Goal: Task Accomplishment & Management: Complete application form

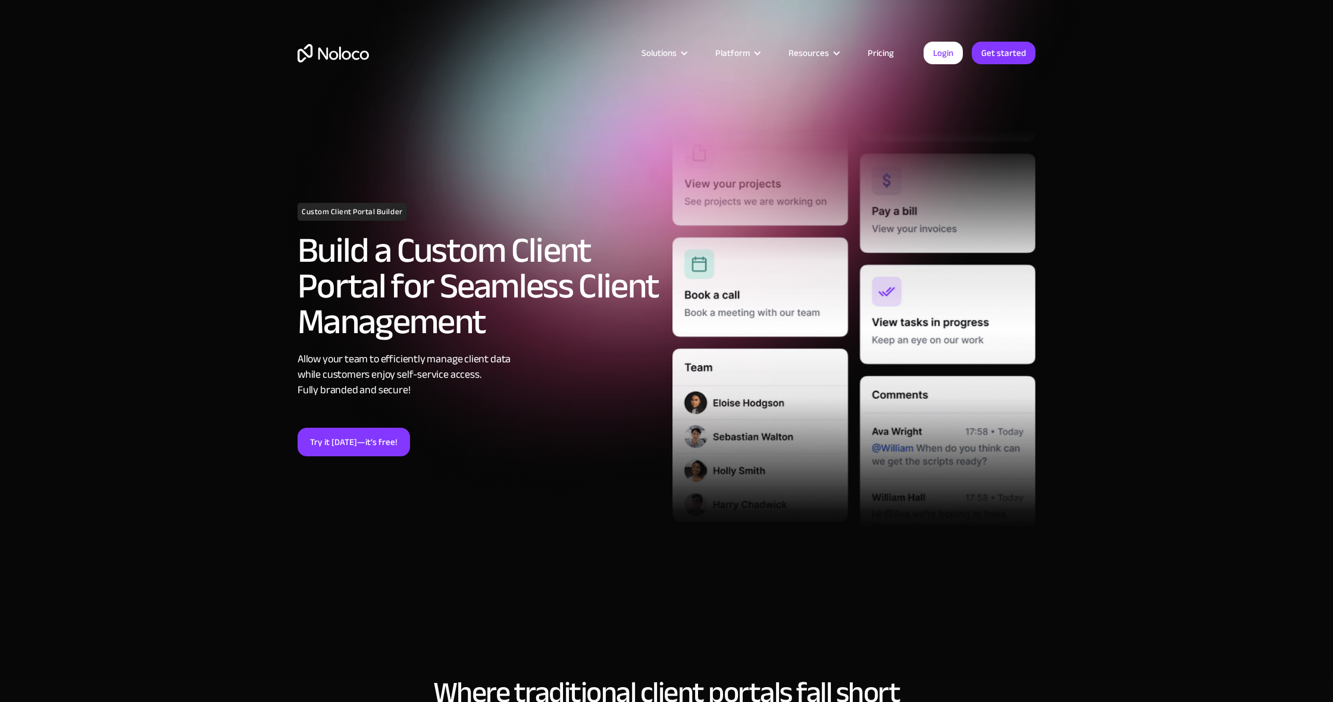
scroll to position [0, 1]
click at [890, 57] on link "Pricing" at bounding box center [881, 52] width 56 height 15
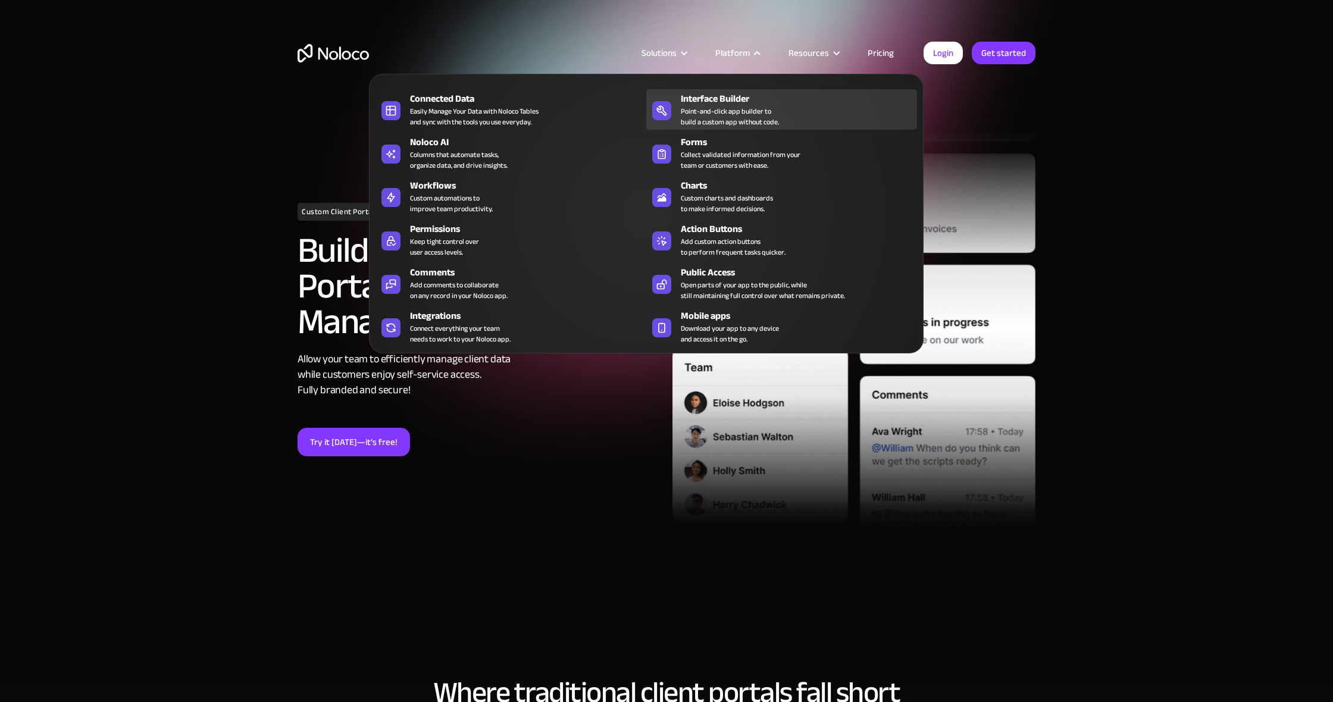
click at [724, 109] on div "Point-and-click app builder to build a custom app without code." at bounding box center [730, 116] width 98 height 21
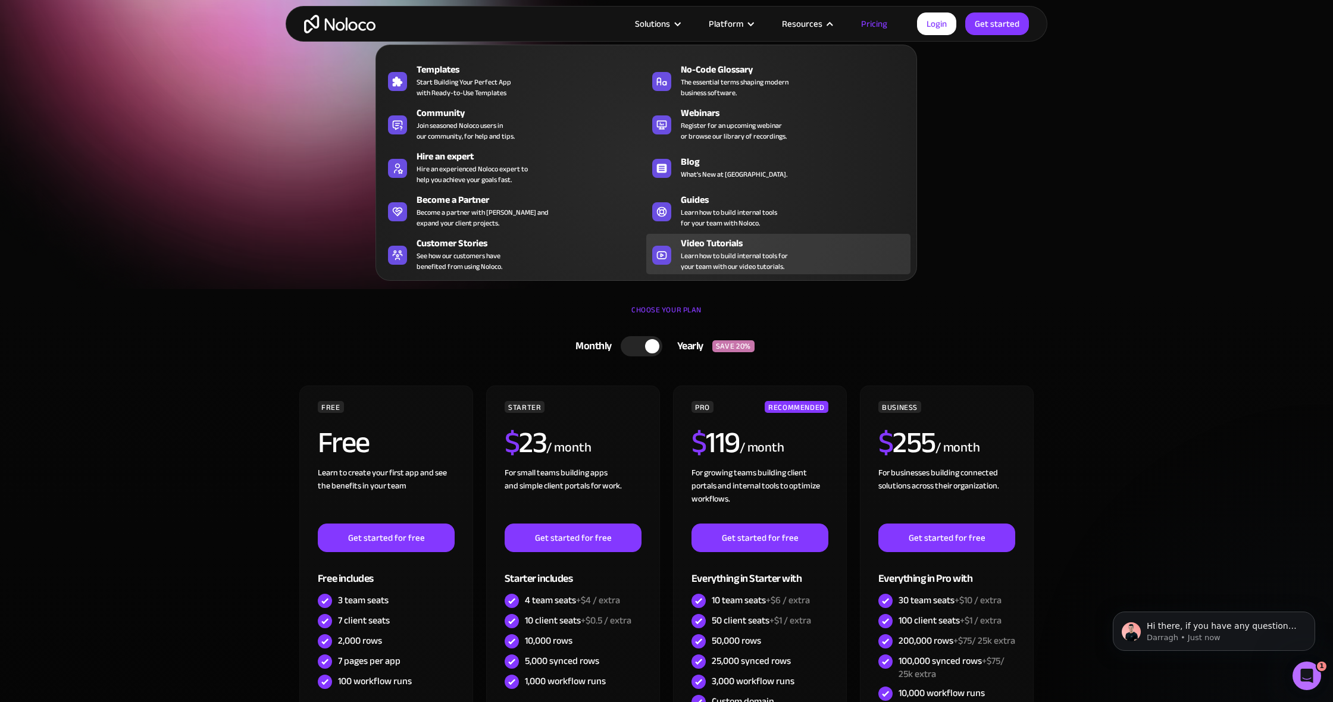
click at [726, 271] on span "Learn how to build internal tools for your team with our video tutorials." at bounding box center [734, 261] width 107 height 21
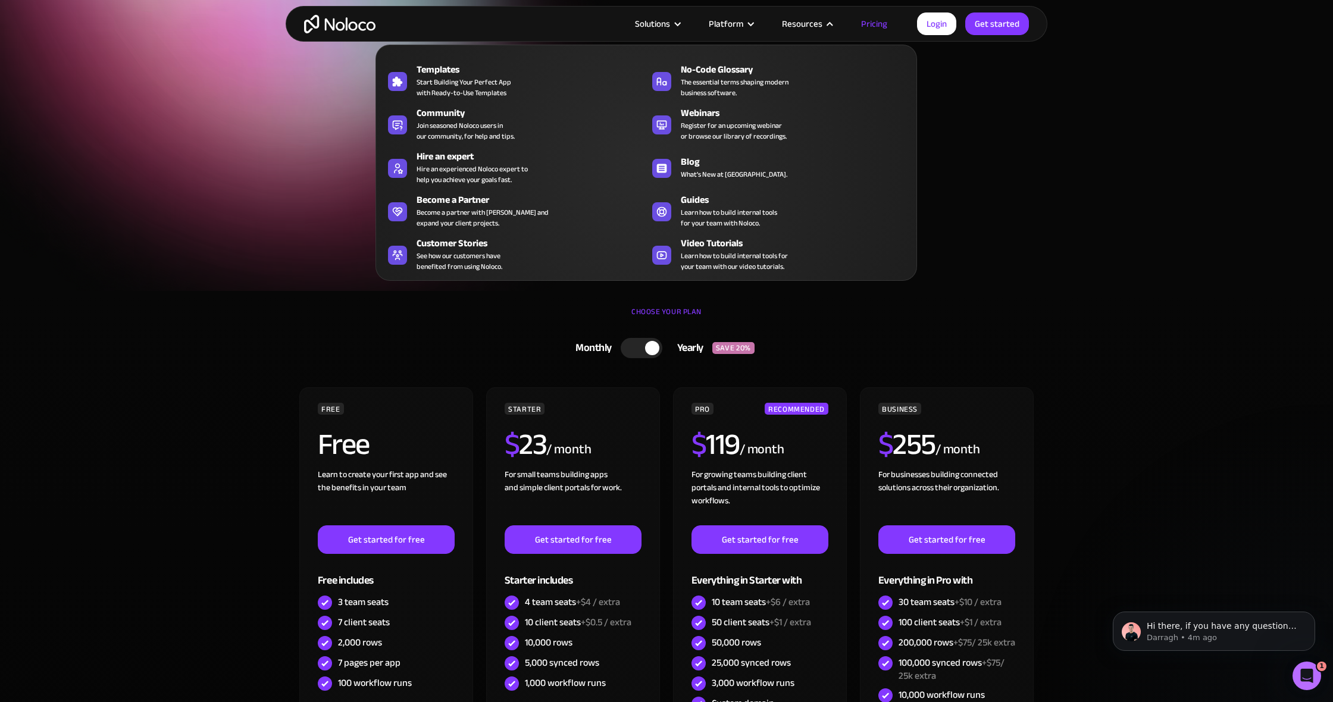
scroll to position [11, 0]
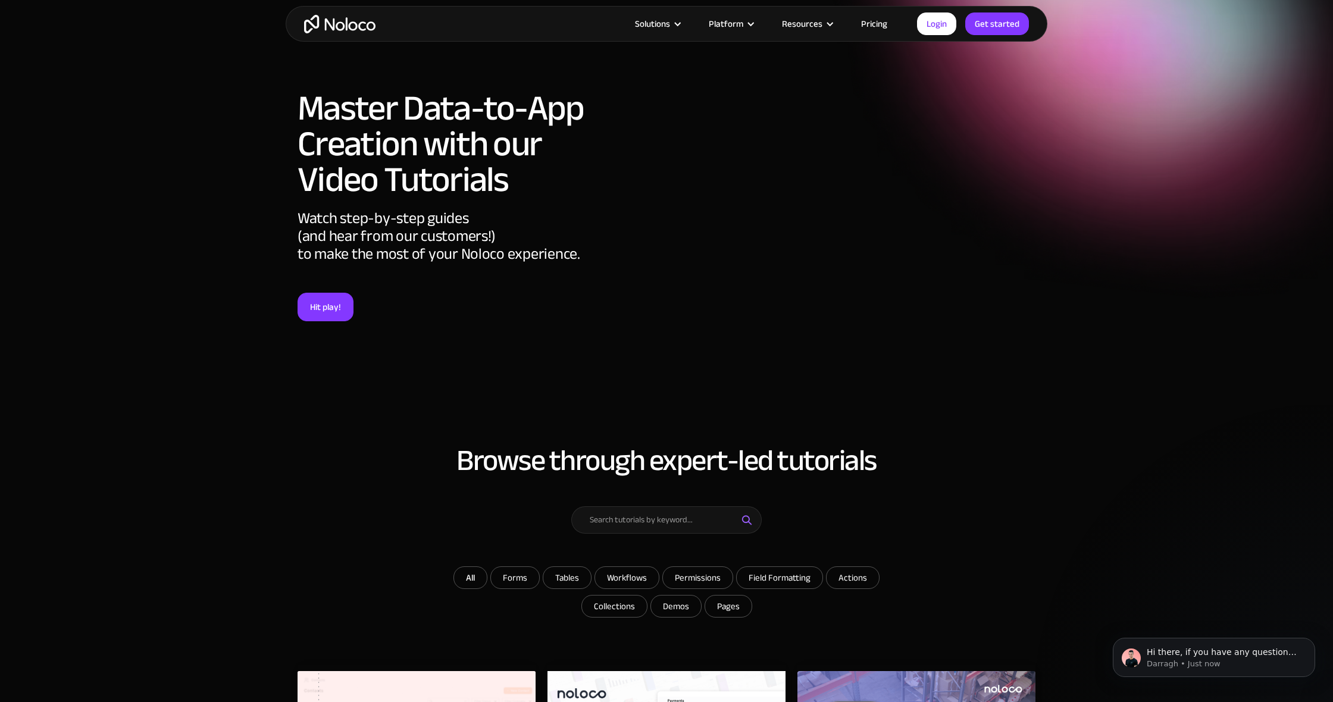
click at [927, 327] on div "Master Data-to-App Creation with our Video Tutorials Watch step-by-step guides …" at bounding box center [667, 217] width 762 height 287
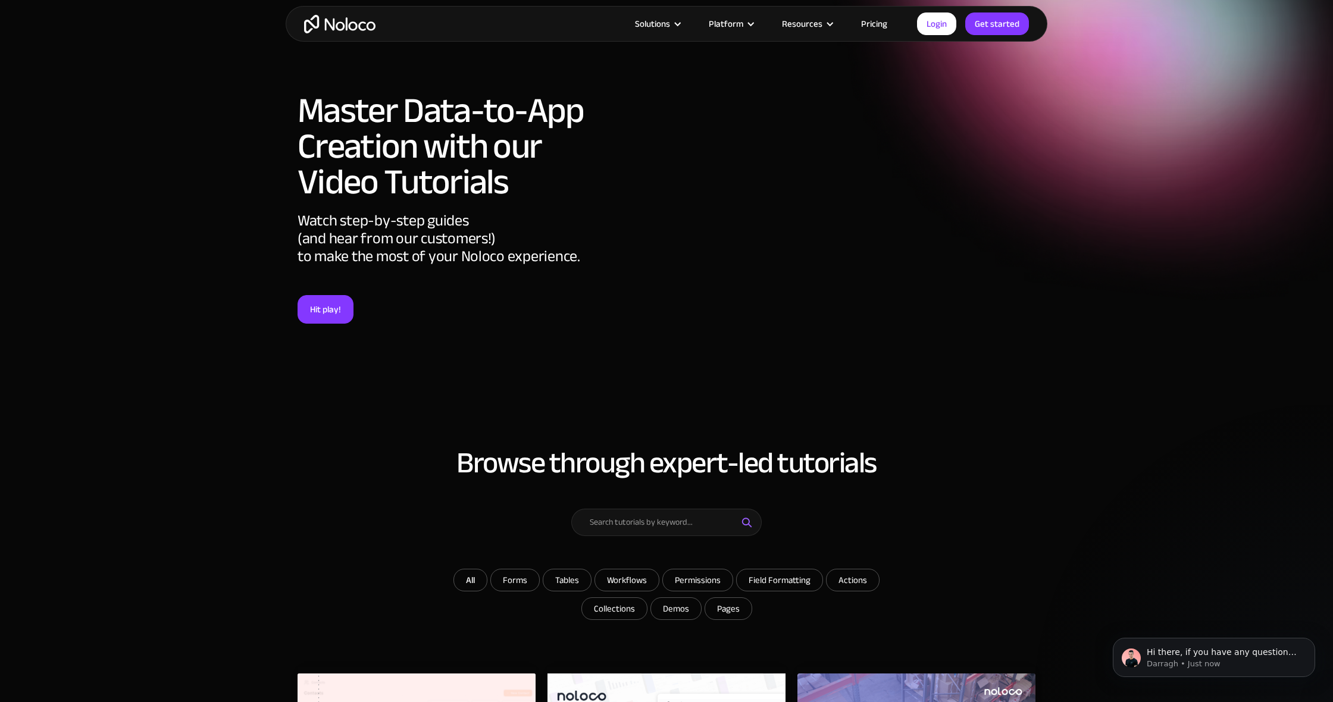
scroll to position [11, 0]
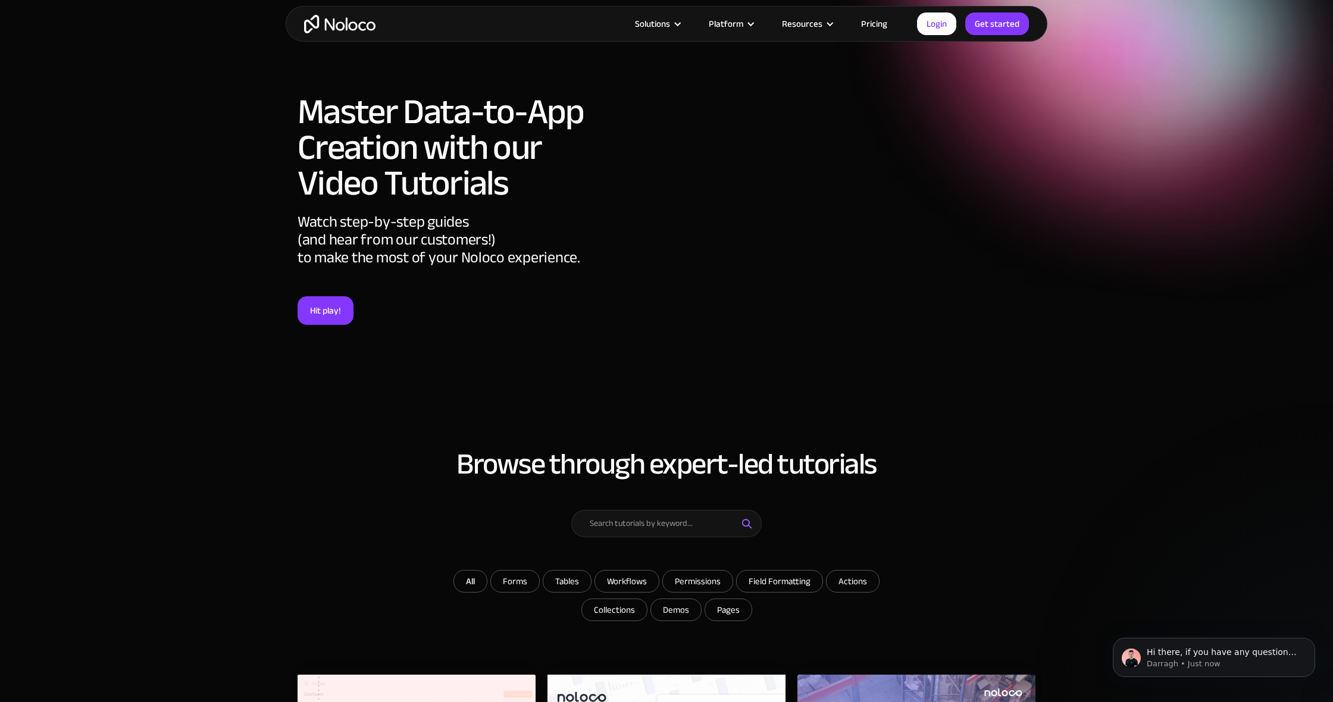
click at [924, 353] on div "Master Data-to-App Creation with our Video Tutorials Watch step-by-step guides …" at bounding box center [667, 221] width 762 height 287
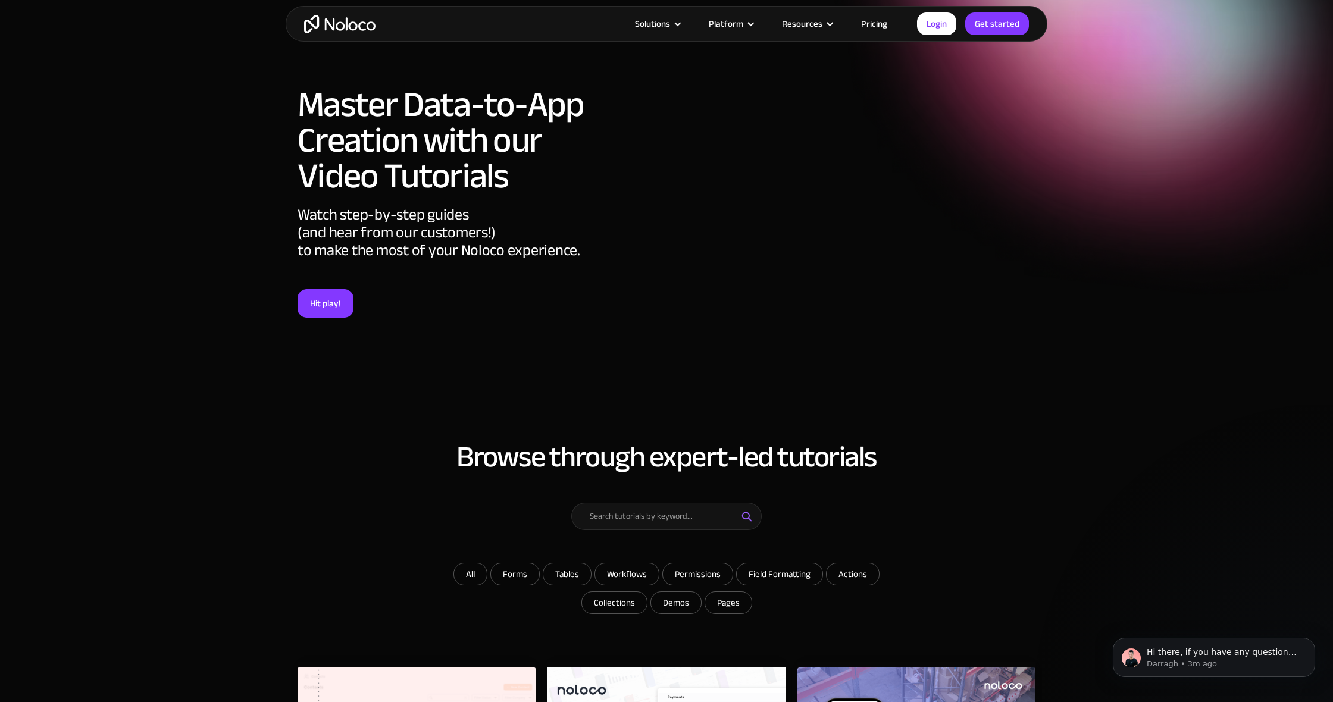
scroll to position [20, 0]
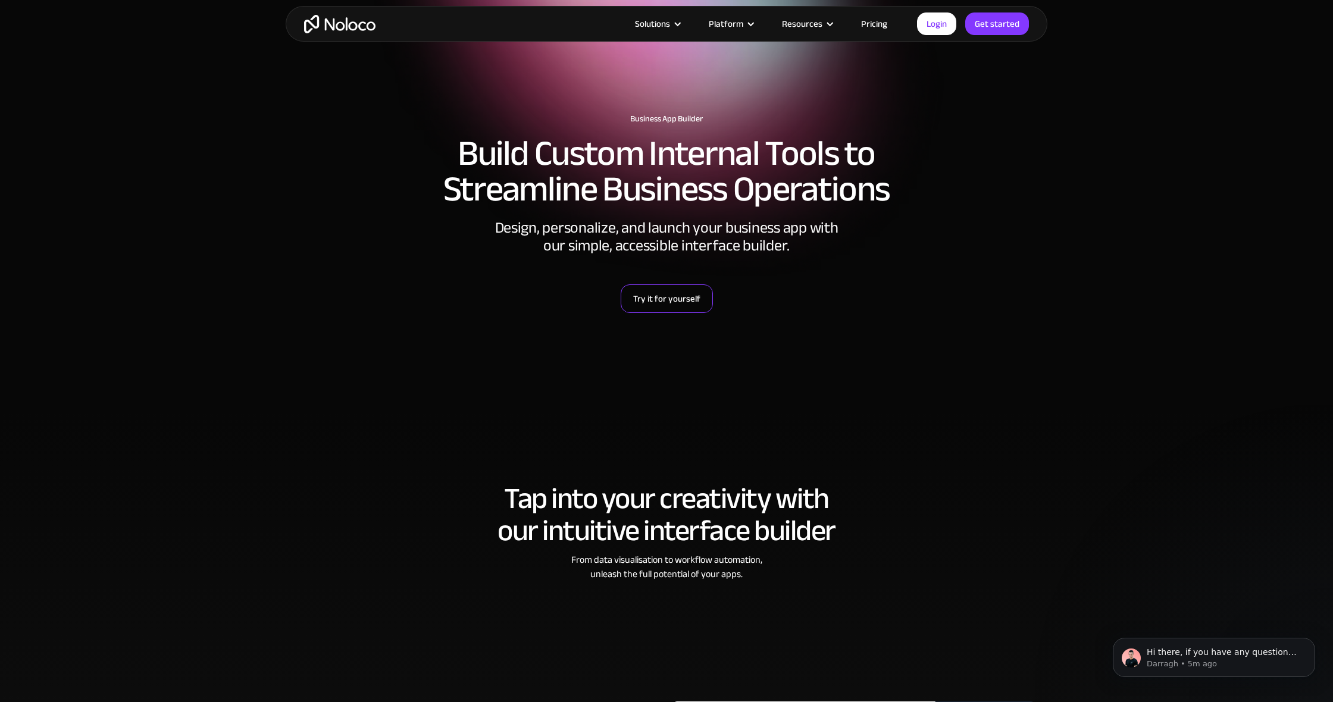
click at [666, 302] on link "Try it for yourself" at bounding box center [667, 299] width 92 height 29
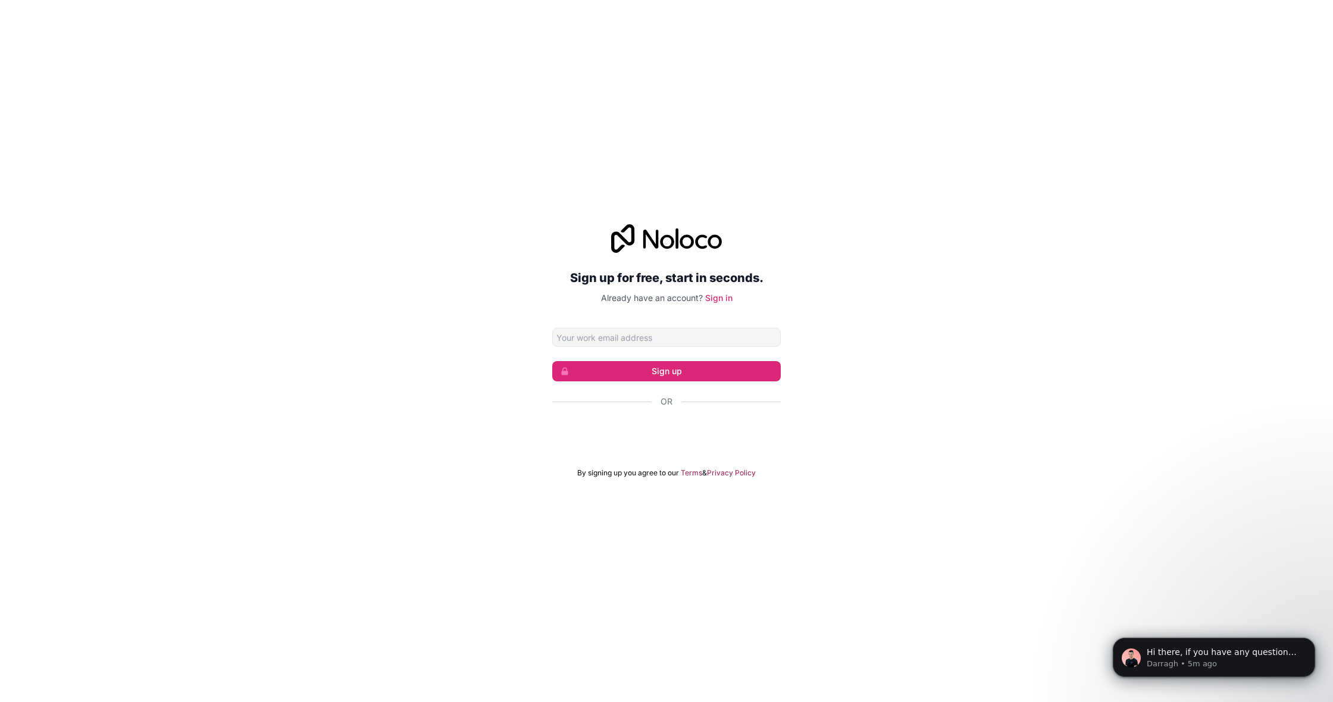
click at [648, 346] on input "Email address" at bounding box center [666, 337] width 229 height 19
type input "[EMAIL_ADDRESS][DOMAIN_NAME]"
click at [712, 366] on button "Sign up" at bounding box center [666, 371] width 229 height 20
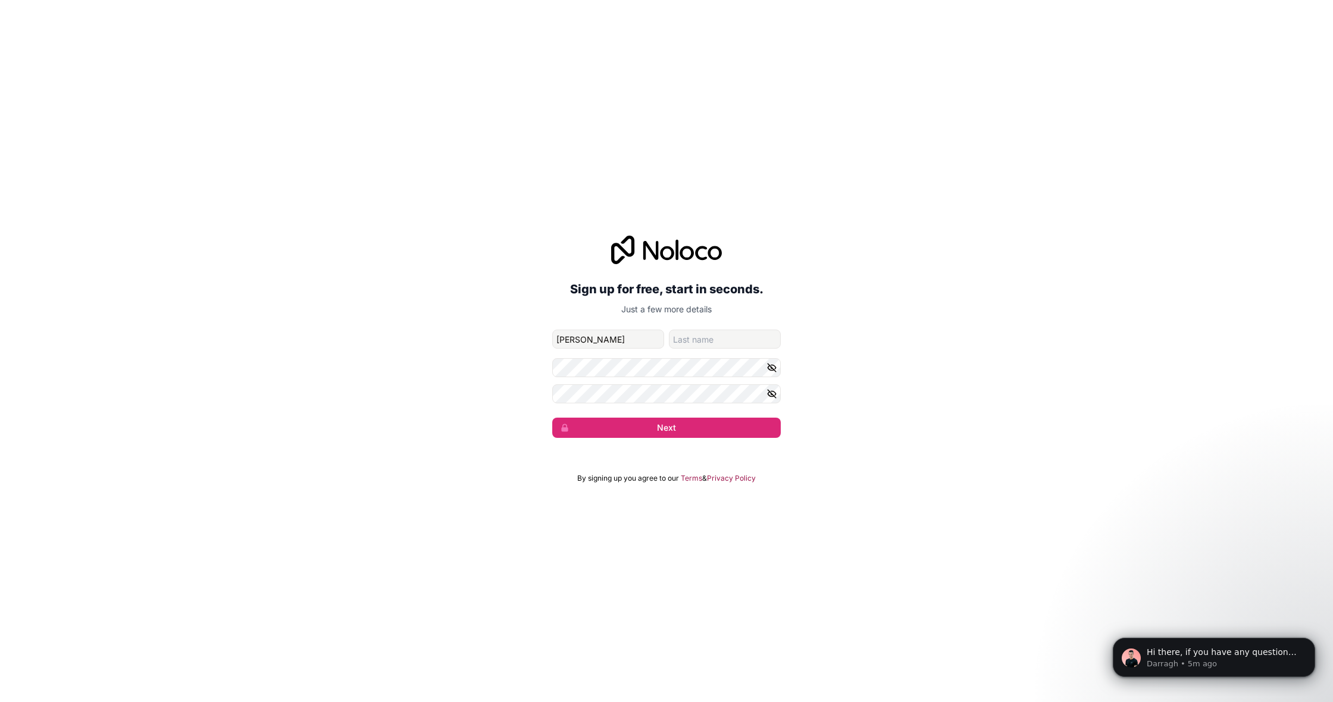
type input "Amanda"
type input "Lastrina"
click at [630, 420] on button "Next" at bounding box center [666, 428] width 229 height 20
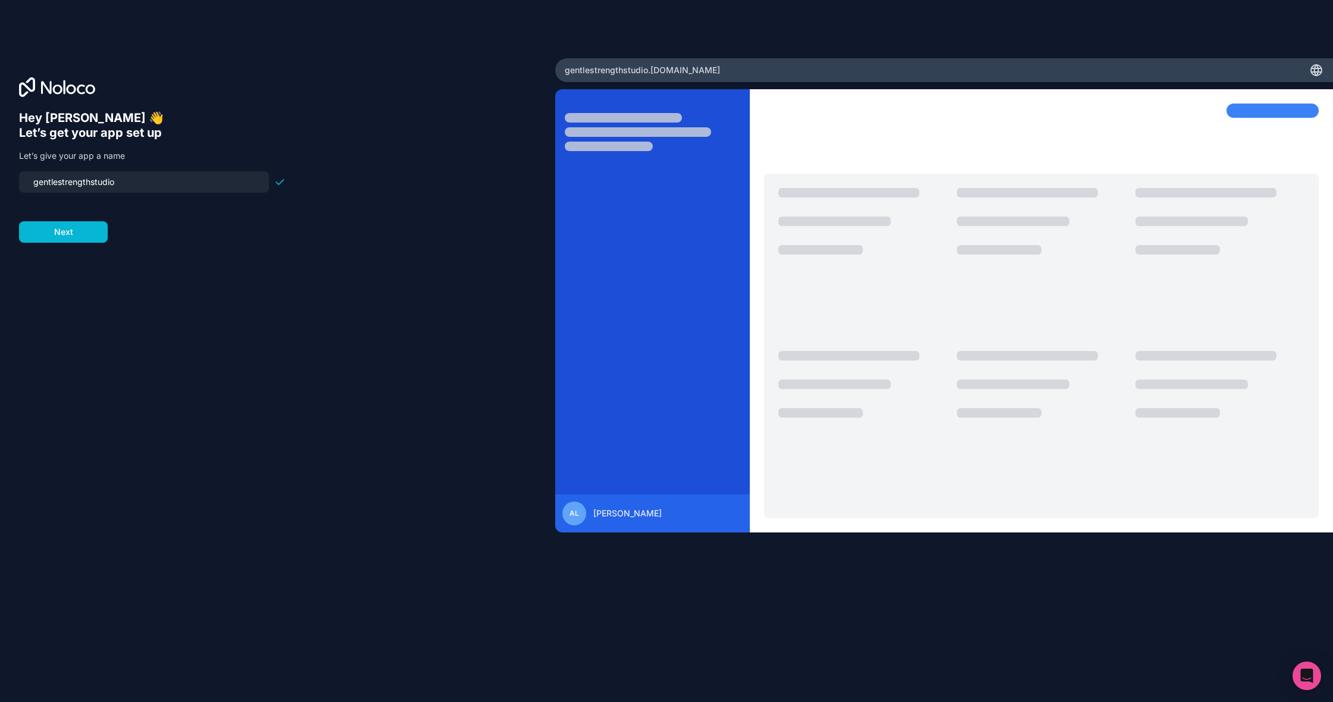
click at [39, 187] on input "gentlestrengthstudio" at bounding box center [144, 182] width 236 height 17
click at [61, 185] on input "gentlestrengthstudio" at bounding box center [144, 182] width 236 height 17
click at [58, 185] on input "gentlestrengthstudio" at bounding box center [144, 182] width 236 height 17
click at [62, 185] on input "gentle-strengthstudio" at bounding box center [144, 182] width 236 height 17
click at [97, 184] on input "gentle-strengthstudio" at bounding box center [144, 182] width 236 height 17
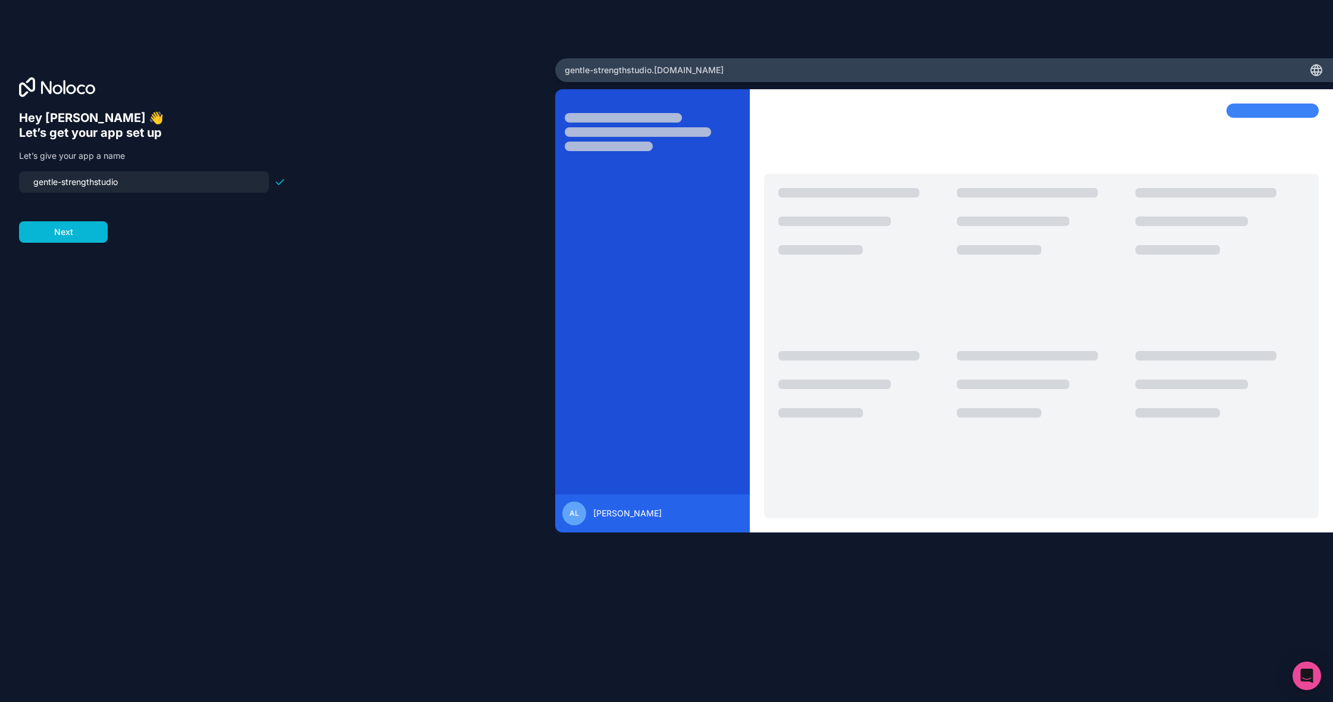
click at [96, 183] on input "gentle-strengthstudio" at bounding box center [144, 182] width 236 height 17
type input "gentle-strength-studio"
click at [100, 183] on input "gentle-strength-studio" at bounding box center [144, 182] width 236 height 17
click at [192, 183] on input "gentle-strength-studio" at bounding box center [144, 182] width 236 height 17
click at [57, 242] on button "Next" at bounding box center [63, 231] width 89 height 21
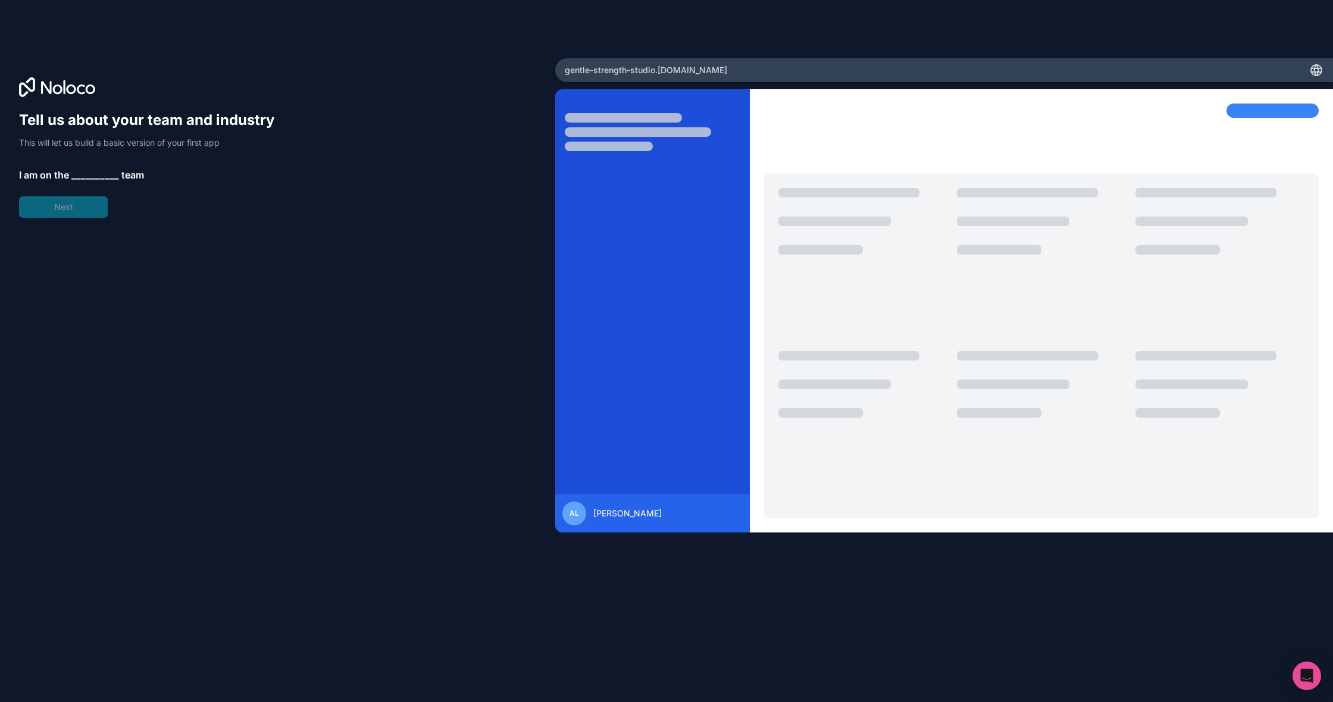
click at [88, 165] on div "Tell us about your team and industry This will let us build a basic version of …" at bounding box center [152, 164] width 267 height 107
click at [89, 171] on span "__________" at bounding box center [95, 175] width 48 height 14
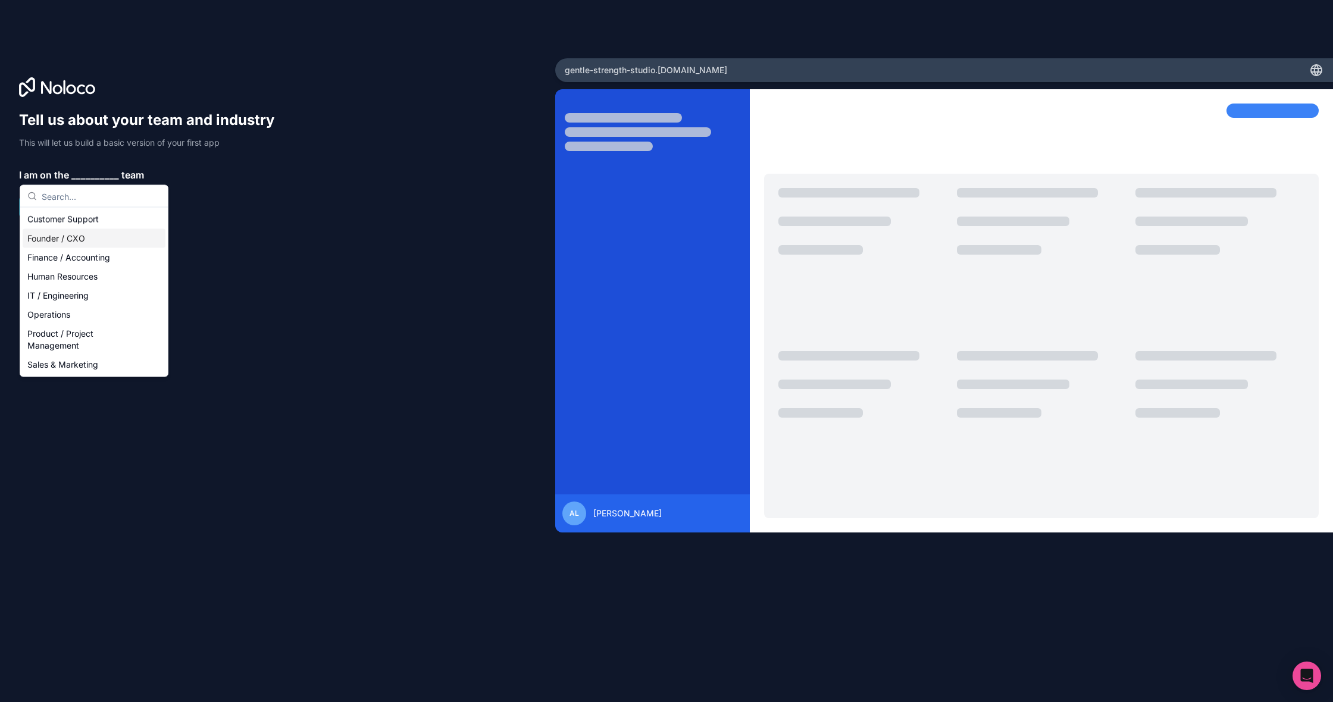
click at [64, 242] on div "Founder / CXO" at bounding box center [94, 238] width 143 height 19
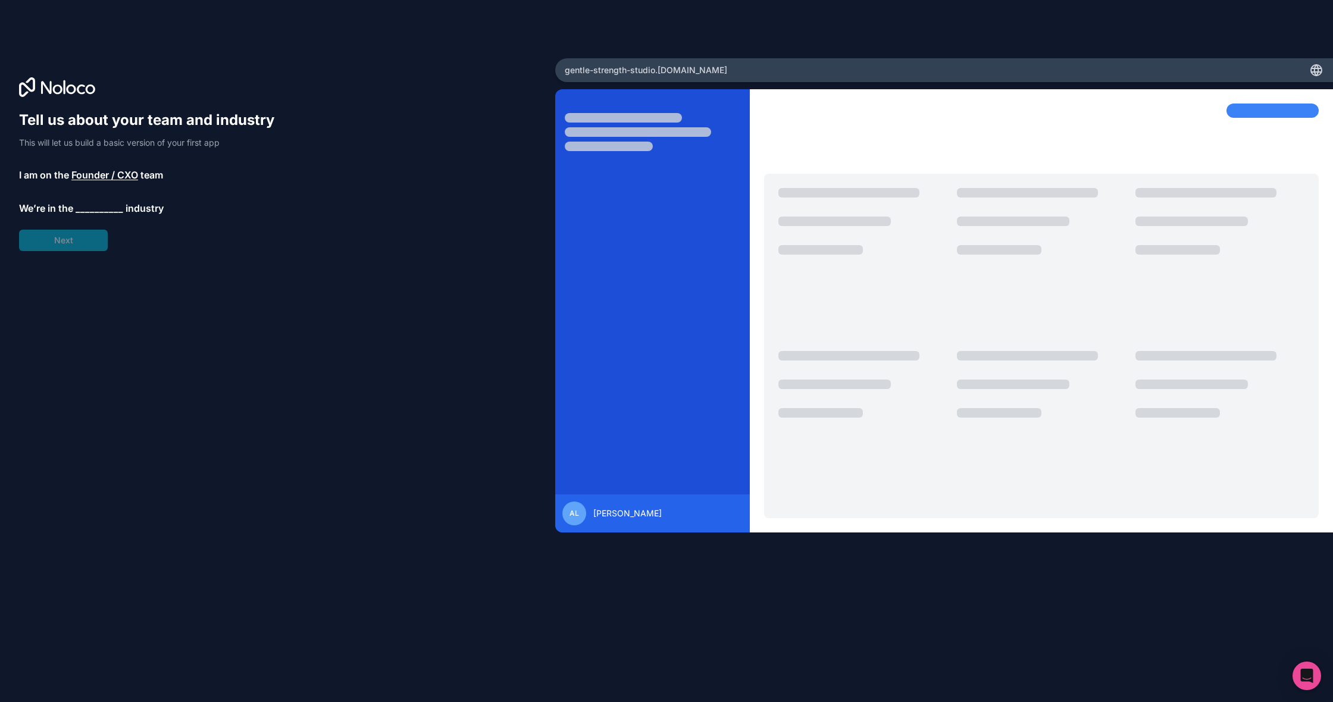
click at [99, 214] on span "__________" at bounding box center [100, 208] width 48 height 14
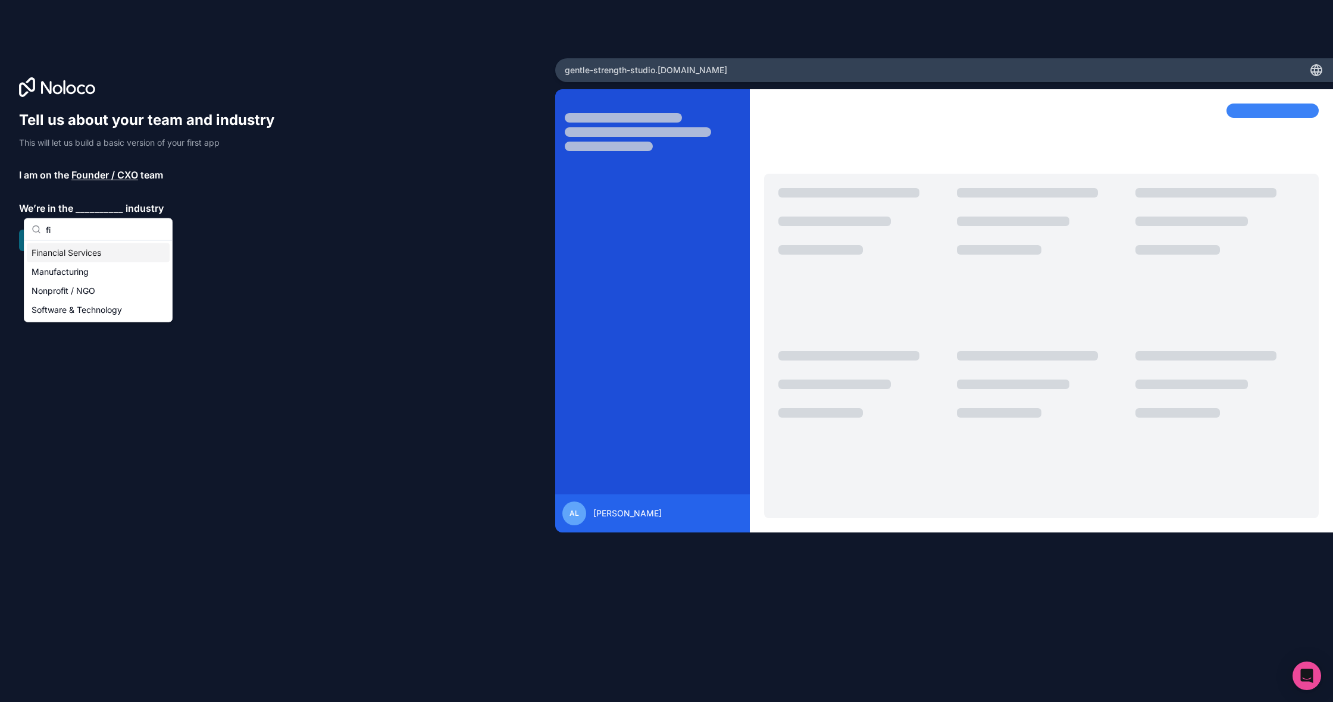
type input "f"
type input "t"
type input "w"
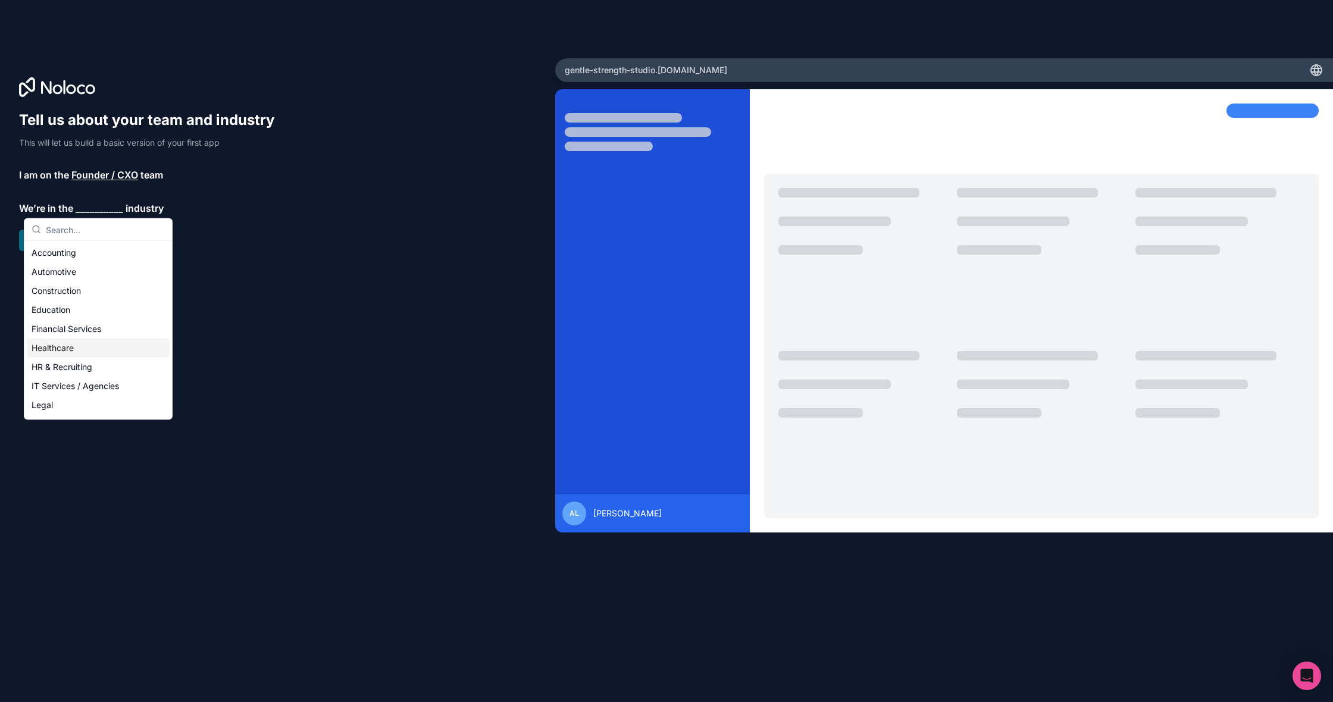
click at [27, 350] on div "Healthcare" at bounding box center [98, 348] width 143 height 19
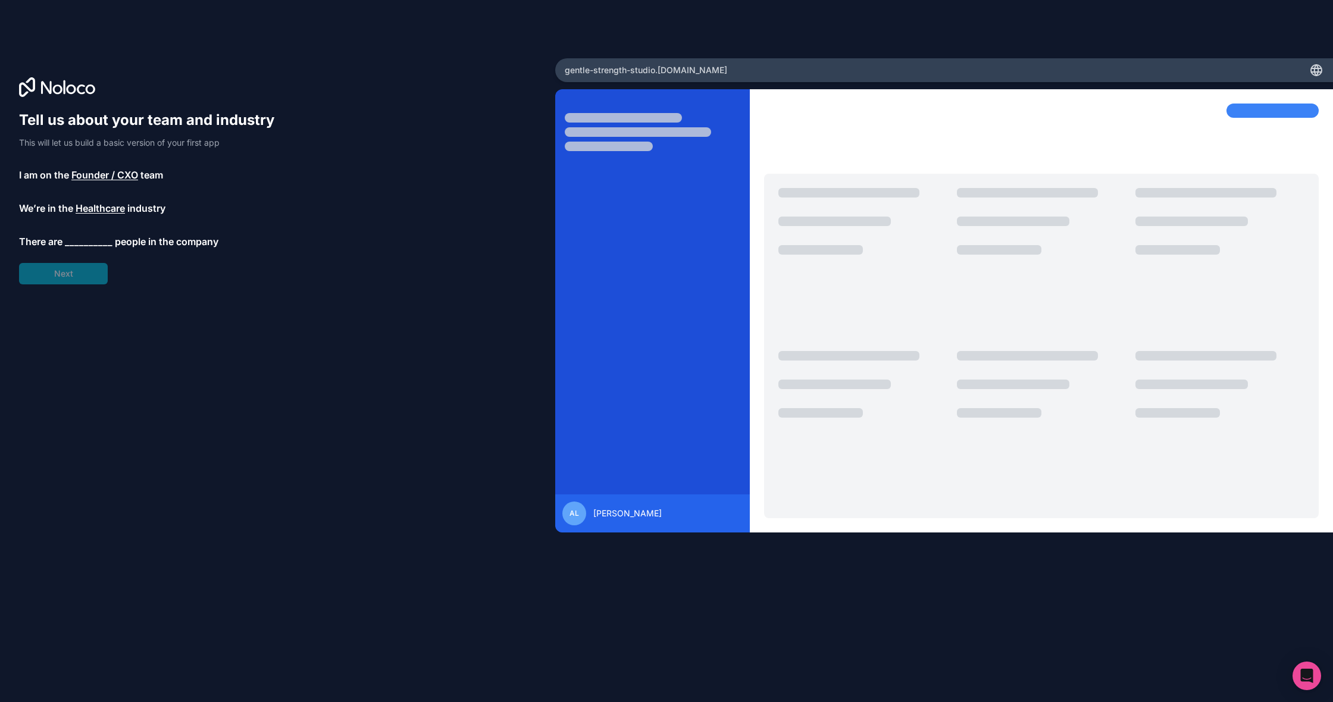
click at [98, 239] on span "__________" at bounding box center [89, 242] width 48 height 14
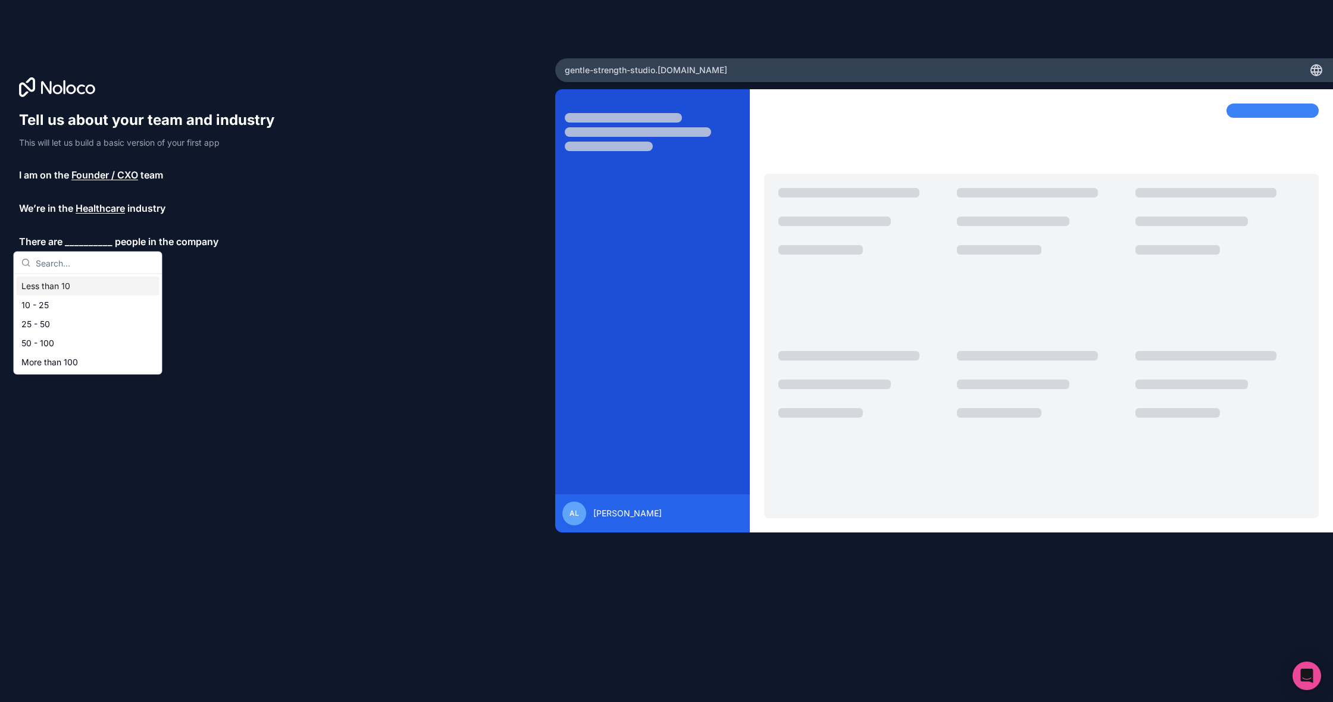
click at [67, 291] on div "Less than 10" at bounding box center [88, 286] width 143 height 19
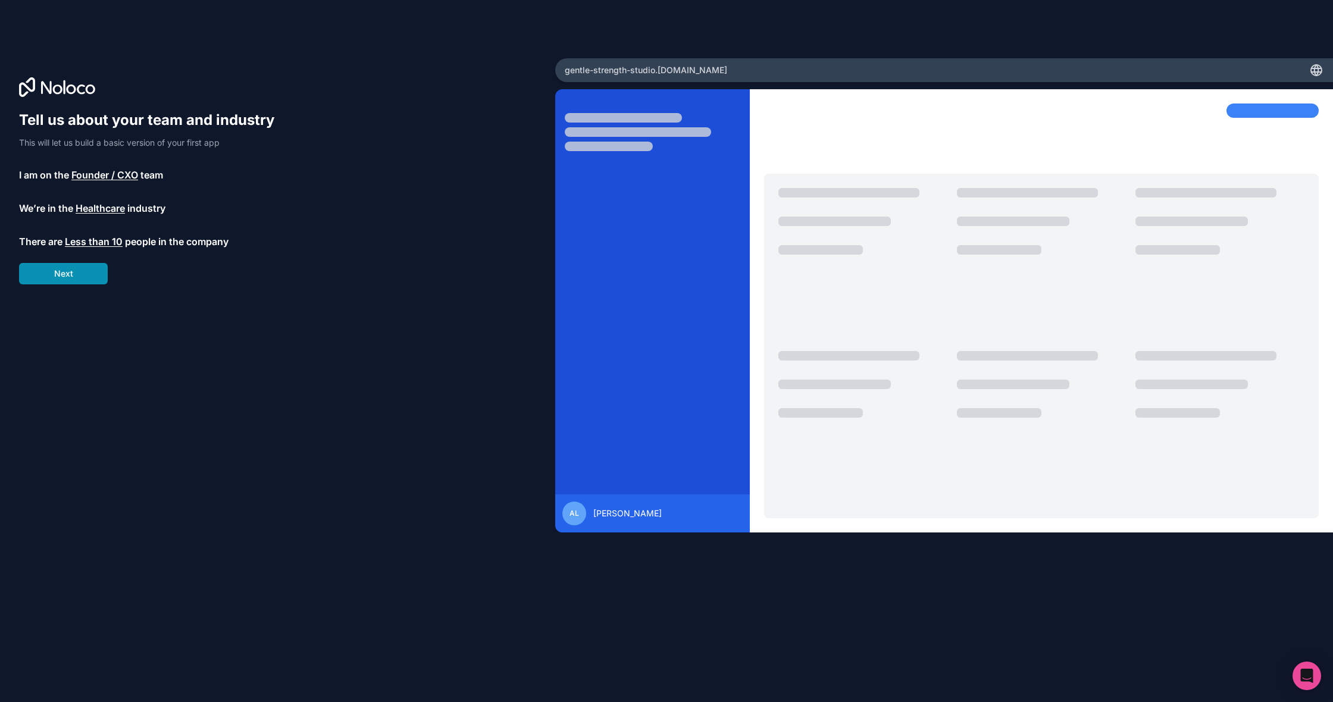
click at [77, 279] on button "Next" at bounding box center [63, 273] width 89 height 21
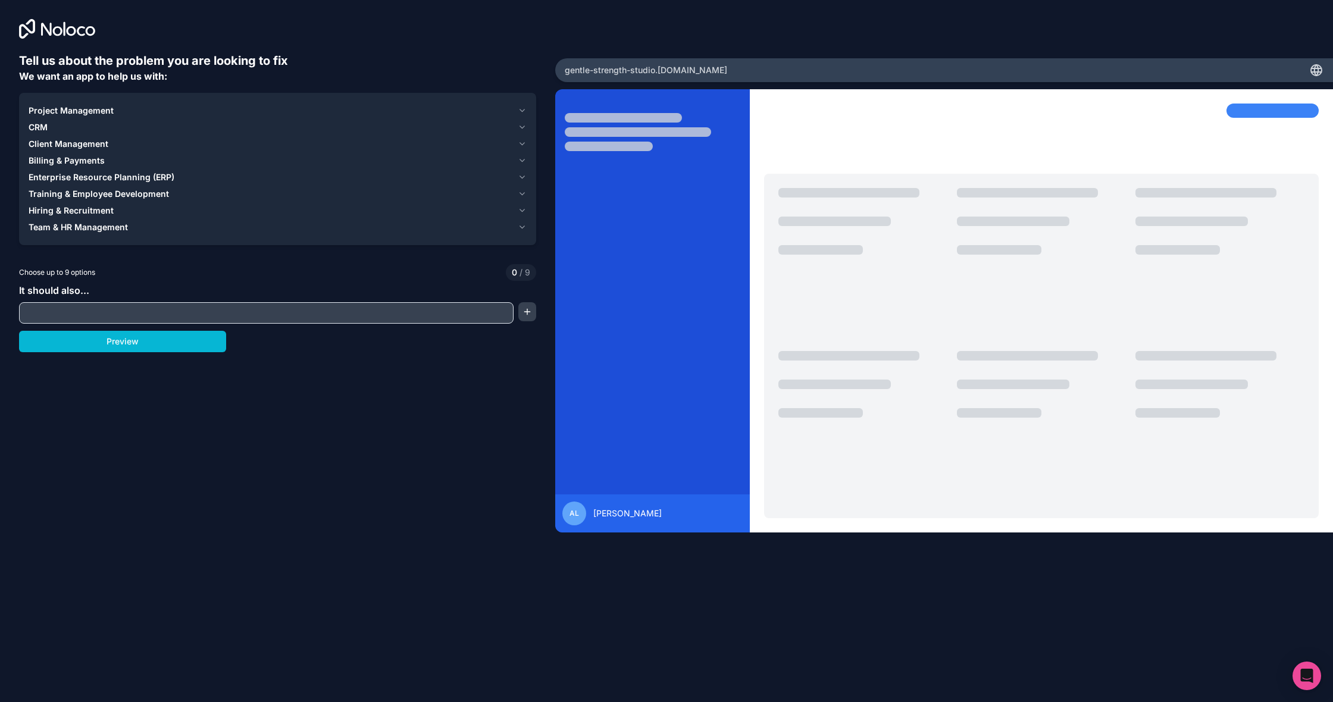
click at [42, 161] on span "Billing & Payments" at bounding box center [67, 161] width 76 height 12
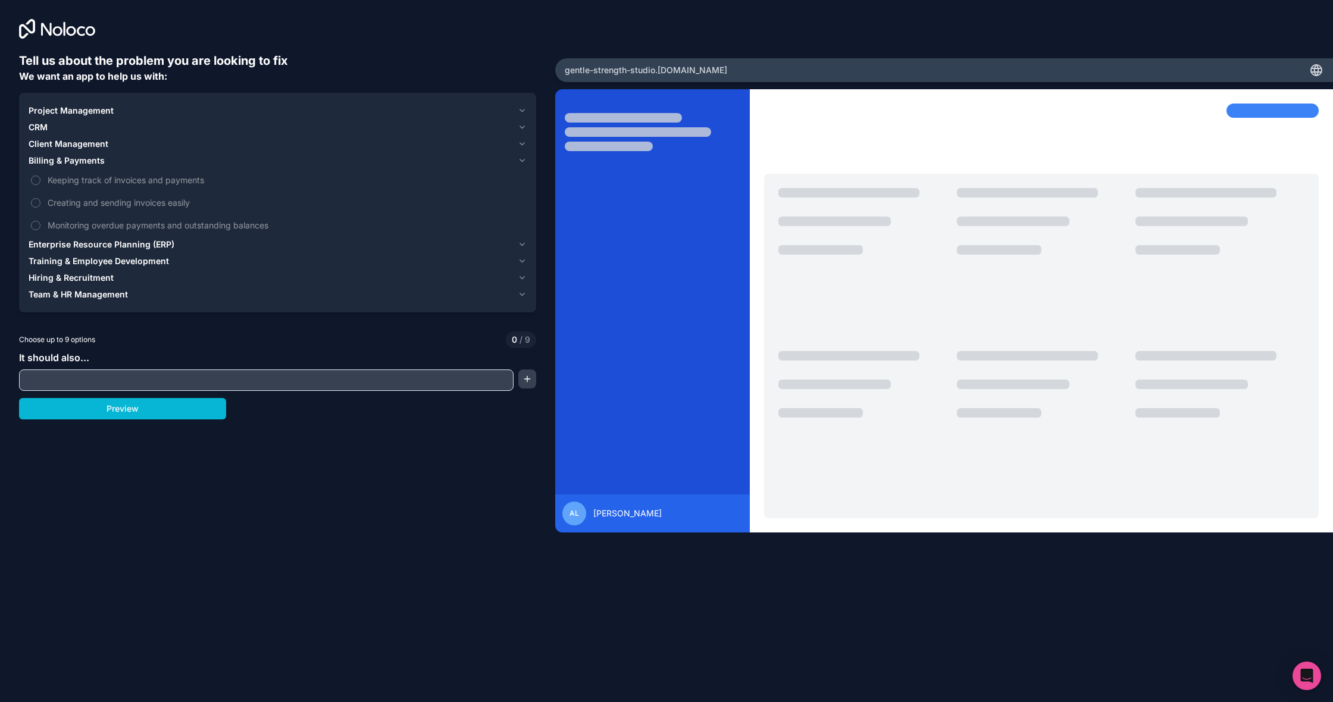
scroll to position [-4, 0]
click at [40, 132] on span "CRM" at bounding box center [38, 127] width 19 height 12
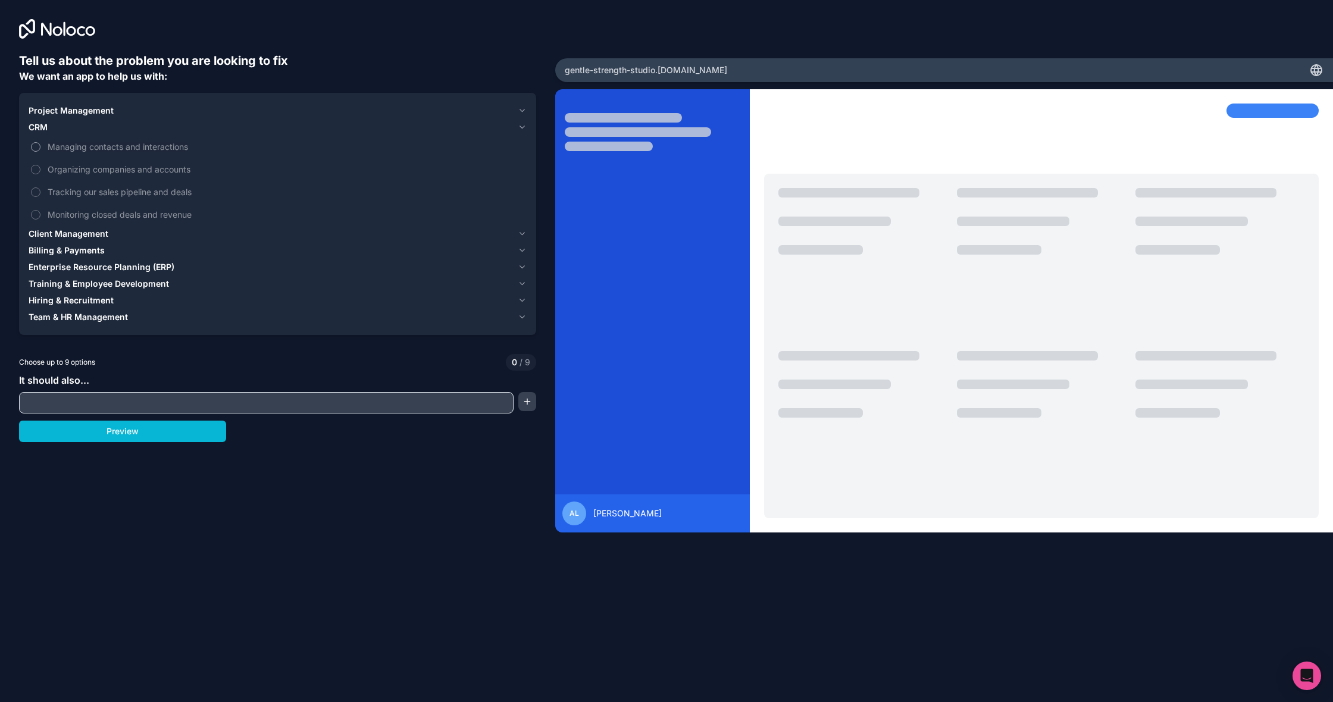
scroll to position [0, 0]
click at [36, 151] on button "Managing contacts and interactions" at bounding box center [36, 147] width 10 height 10
click at [39, 216] on button "Monitoring closed deals and revenue" at bounding box center [36, 215] width 10 height 10
click at [30, 192] on label "Tracking our sales pipeline and deals" at bounding box center [278, 192] width 498 height 22
click at [31, 192] on button "Tracking our sales pipeline and deals" at bounding box center [36, 193] width 10 height 10
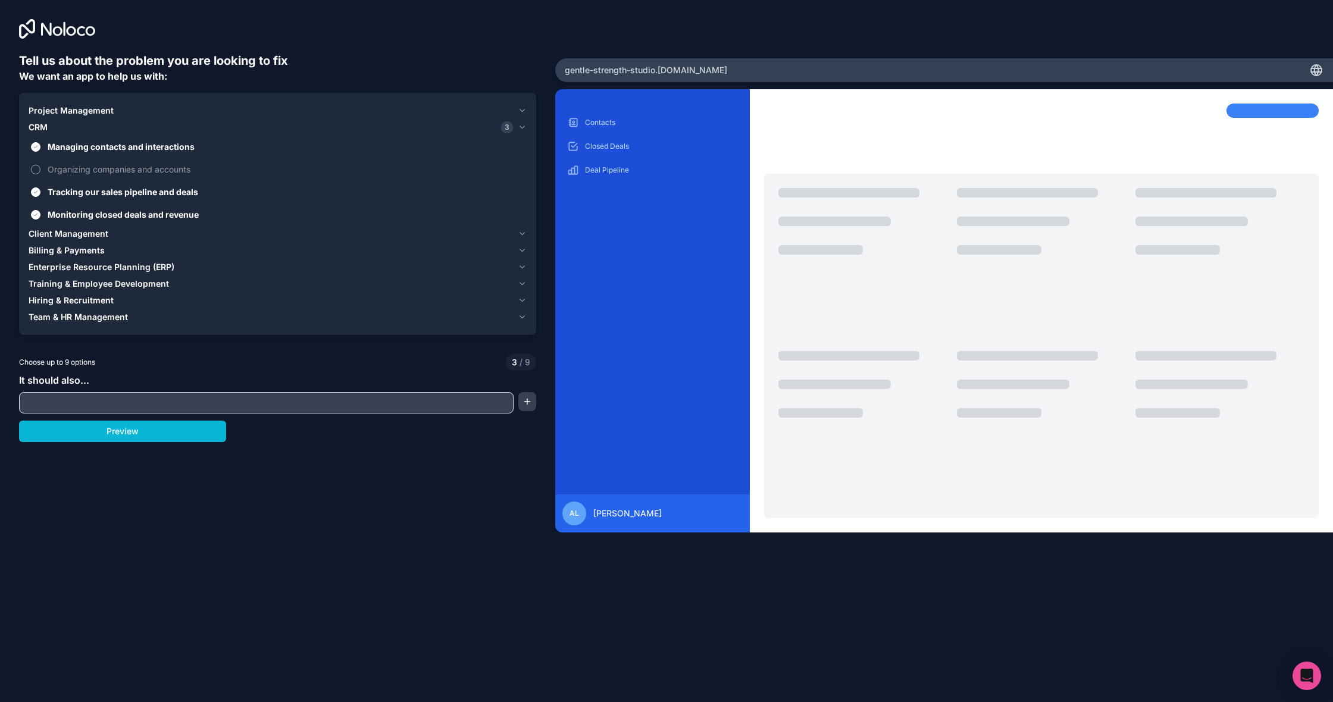
click at [39, 168] on button "Organizing companies and accounts" at bounding box center [36, 170] width 10 height 10
click at [35, 239] on span "Client Management" at bounding box center [69, 234] width 80 height 12
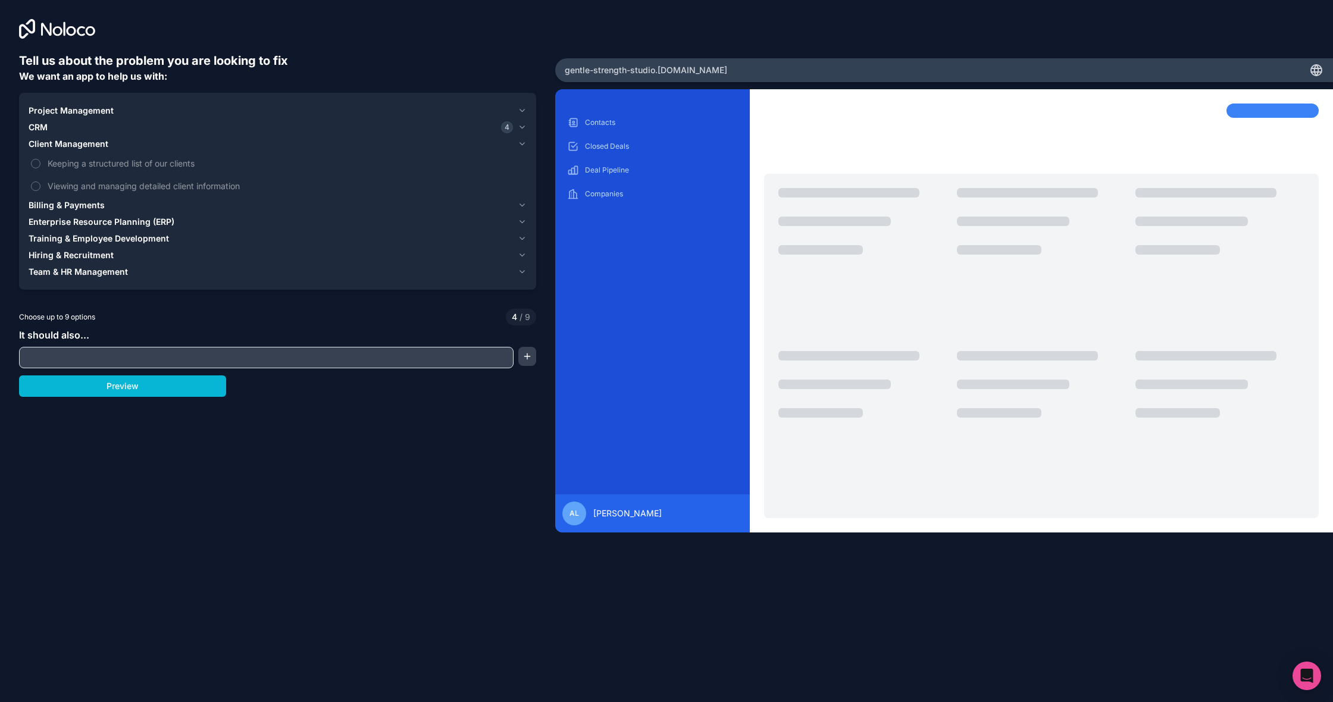
click at [41, 202] on span "Billing & Payments" at bounding box center [67, 205] width 76 height 12
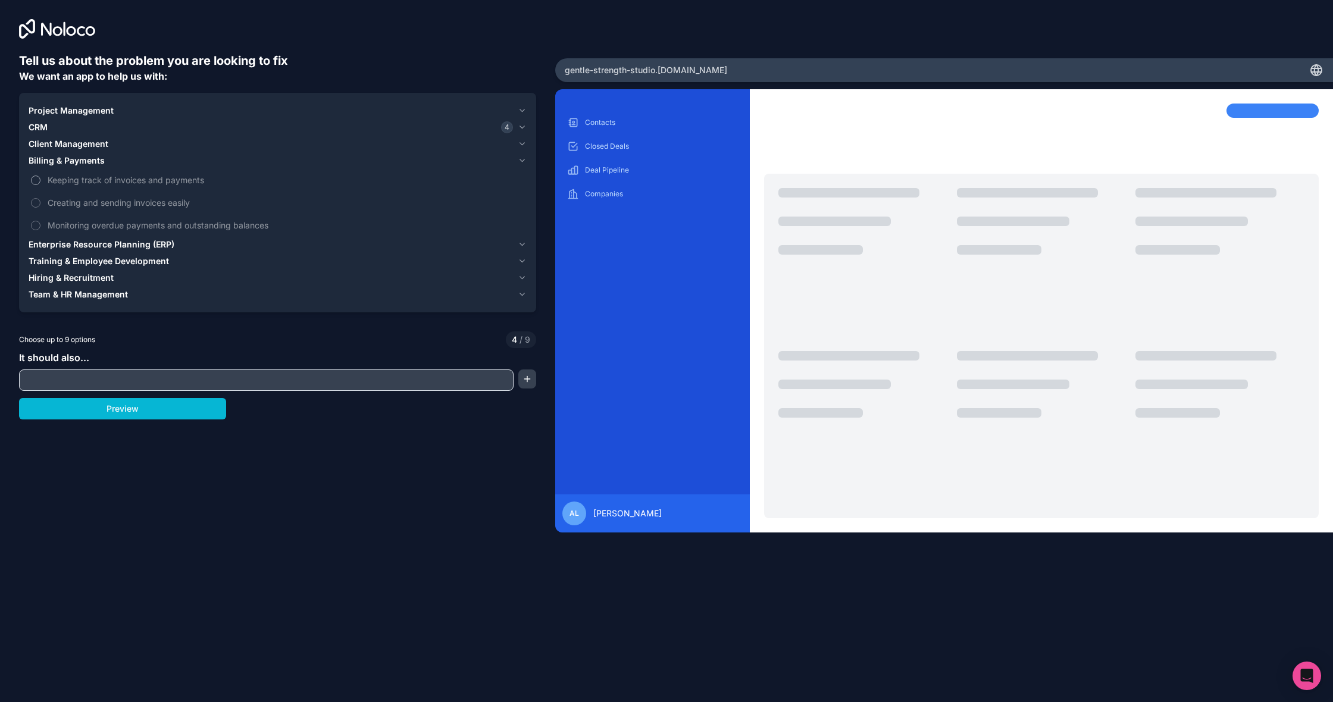
click at [35, 186] on label "Keeping track of invoices and payments" at bounding box center [278, 180] width 498 height 22
click at [35, 185] on button "Keeping track of invoices and payments" at bounding box center [36, 181] width 10 height 10
click at [33, 205] on button "Creating and sending invoices easily" at bounding box center [36, 203] width 10 height 10
click at [37, 229] on button "Monitoring overdue payments and outstanding balances" at bounding box center [36, 226] width 10 height 10
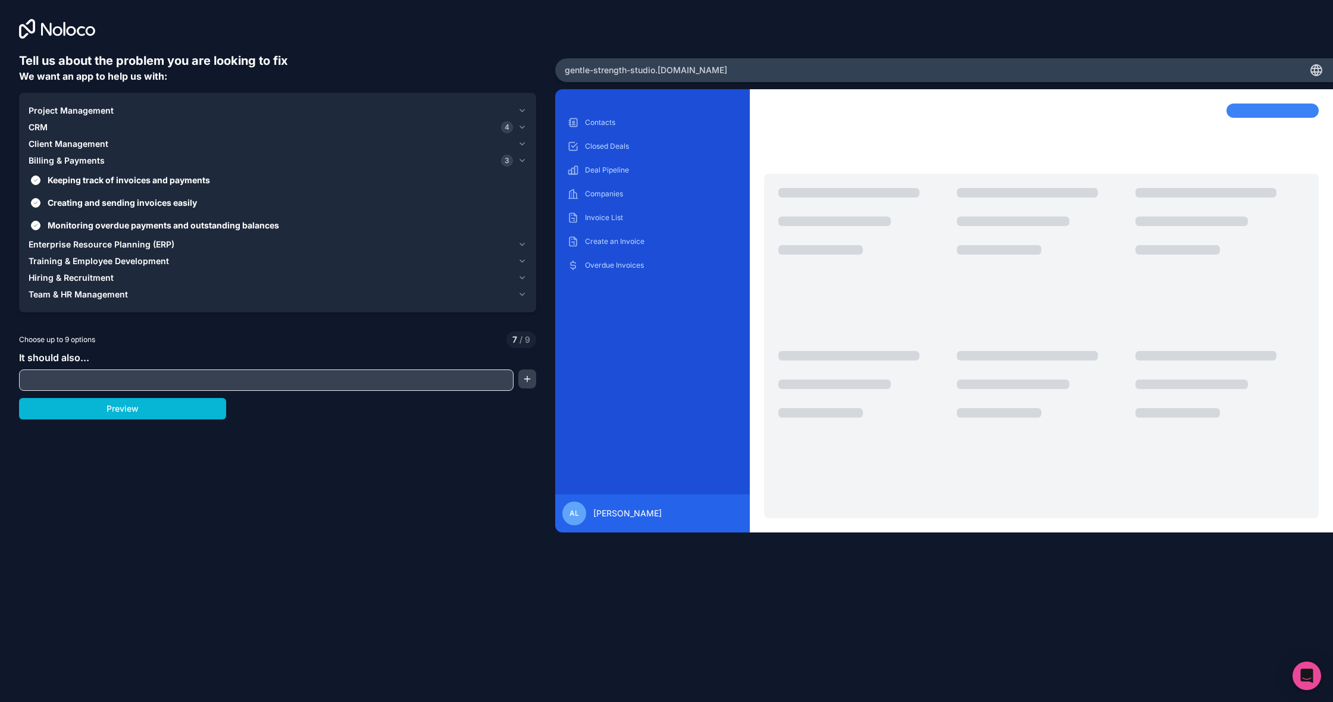
click at [63, 249] on span "Enterprise Resource Planning (ERP)" at bounding box center [102, 245] width 146 height 12
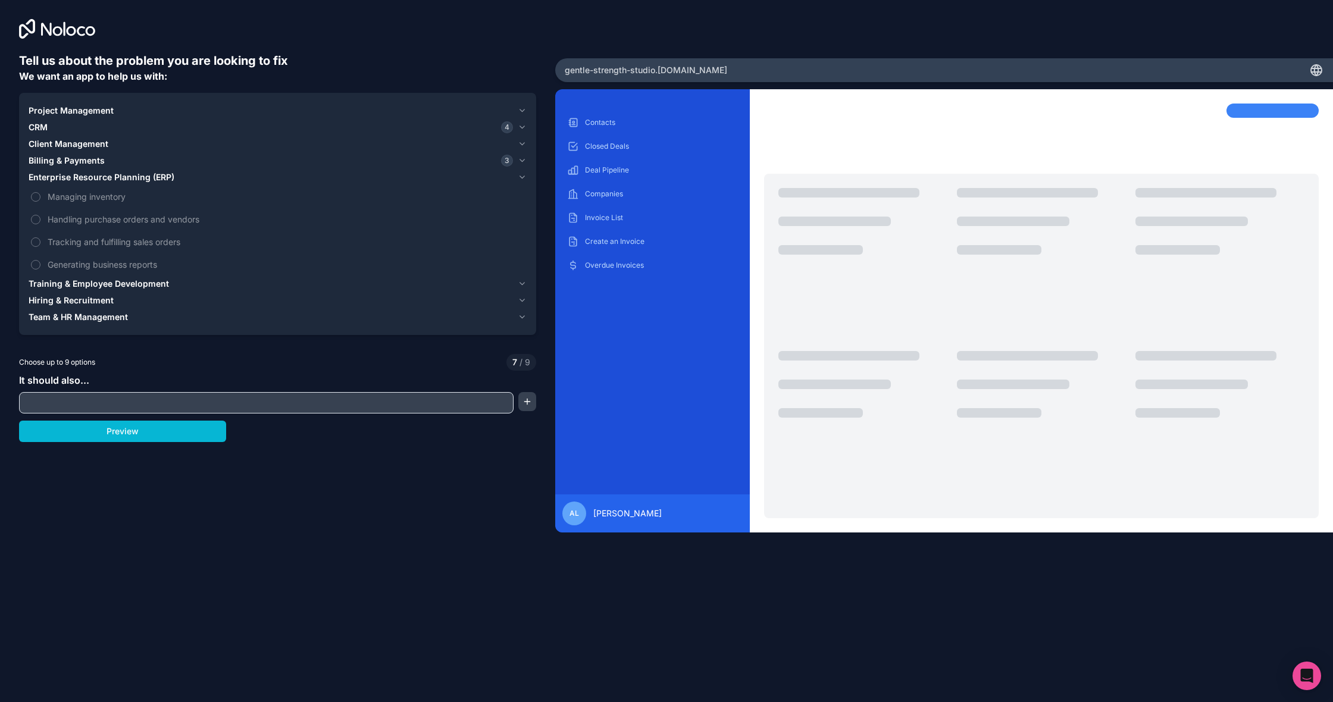
click at [65, 288] on span "Training & Employee Development" at bounding box center [99, 284] width 140 height 12
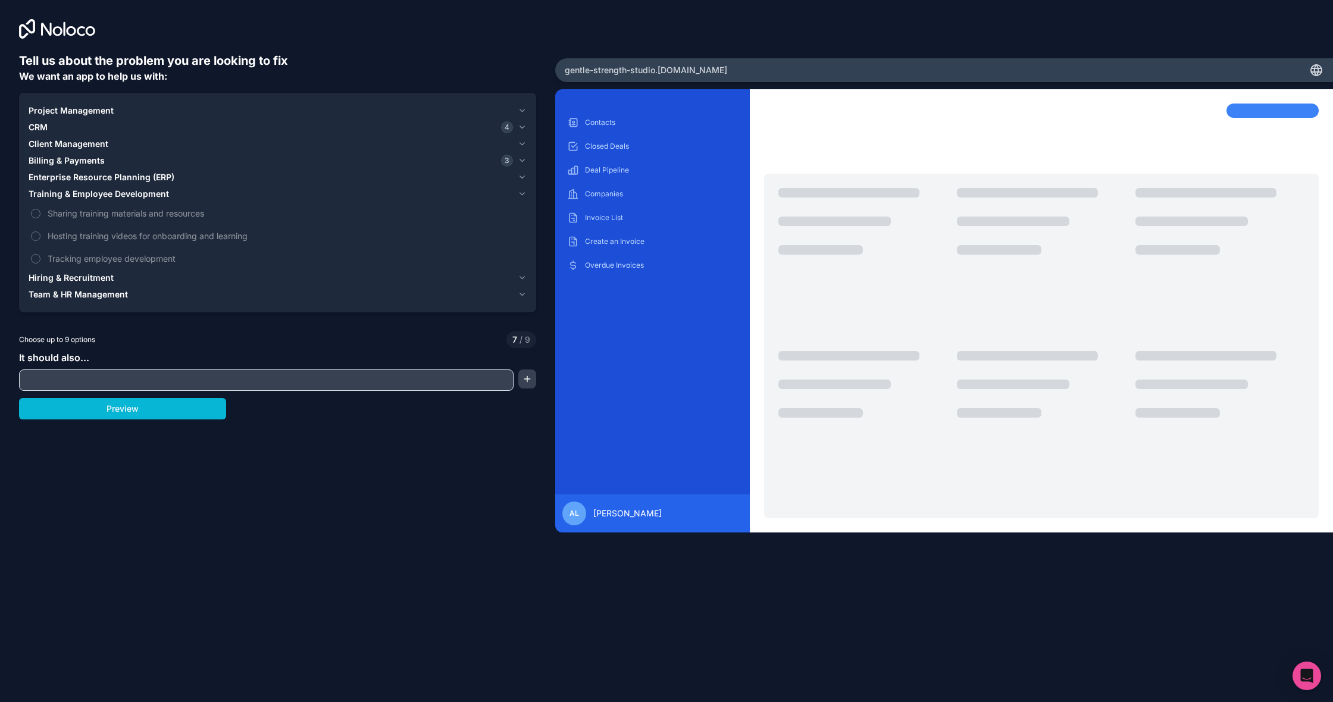
scroll to position [1, 0]
click at [63, 277] on span "Hiring & Recruitment" at bounding box center [71, 278] width 85 height 12
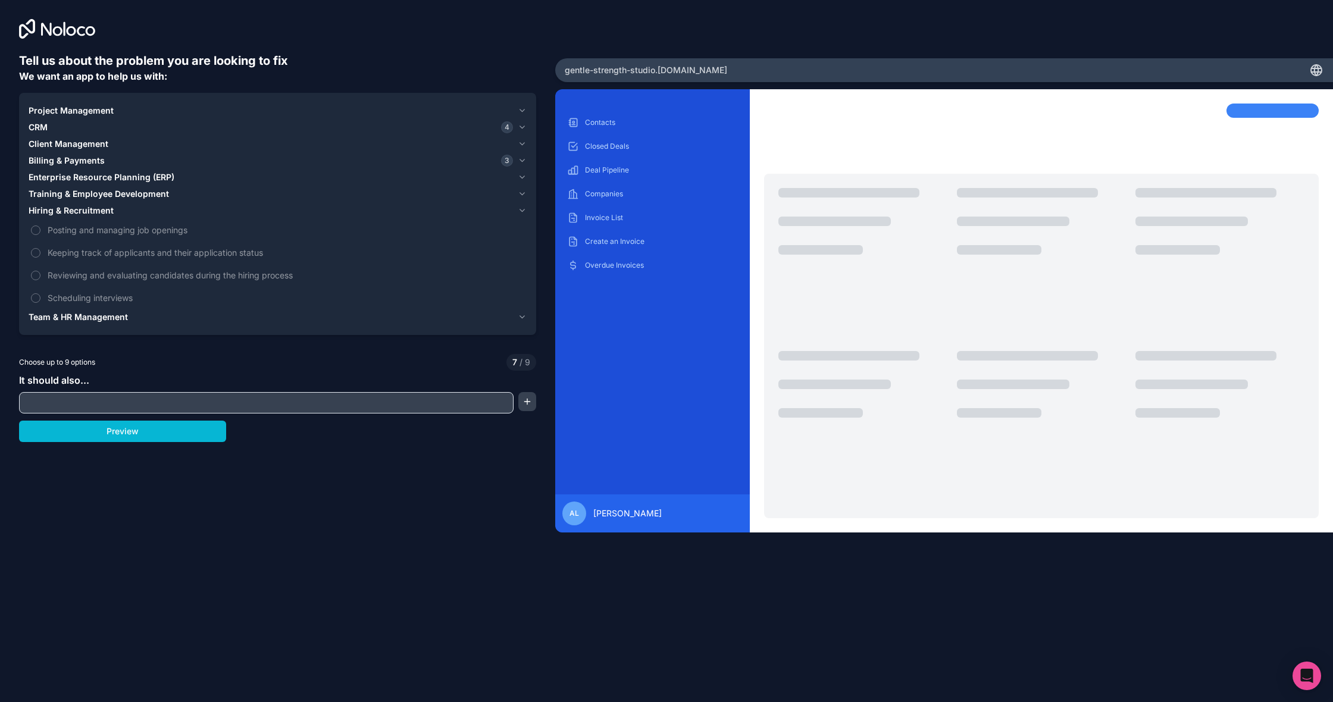
scroll to position [-2, 1]
click at [86, 317] on span "Team & HR Management" at bounding box center [78, 317] width 99 height 12
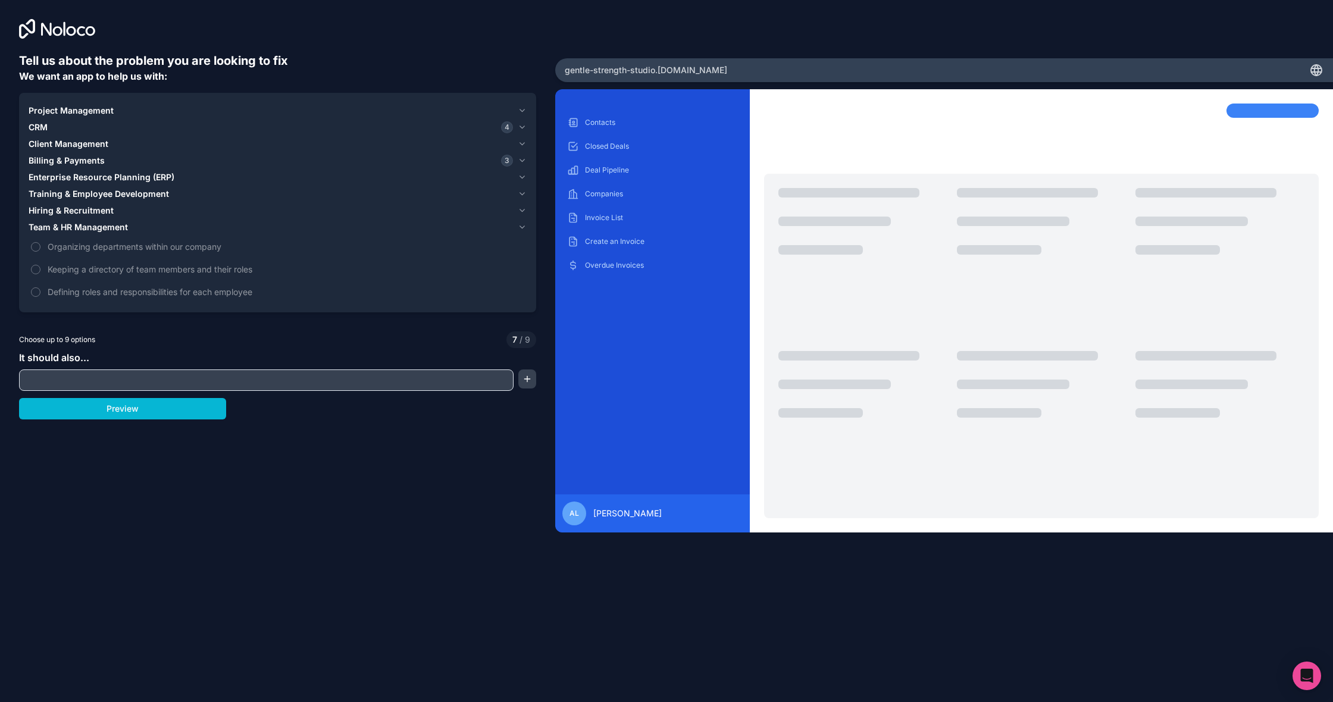
scroll to position [0, 0]
click at [95, 377] on input "text" at bounding box center [266, 380] width 489 height 17
click at [73, 417] on button "Preview" at bounding box center [122, 408] width 207 height 21
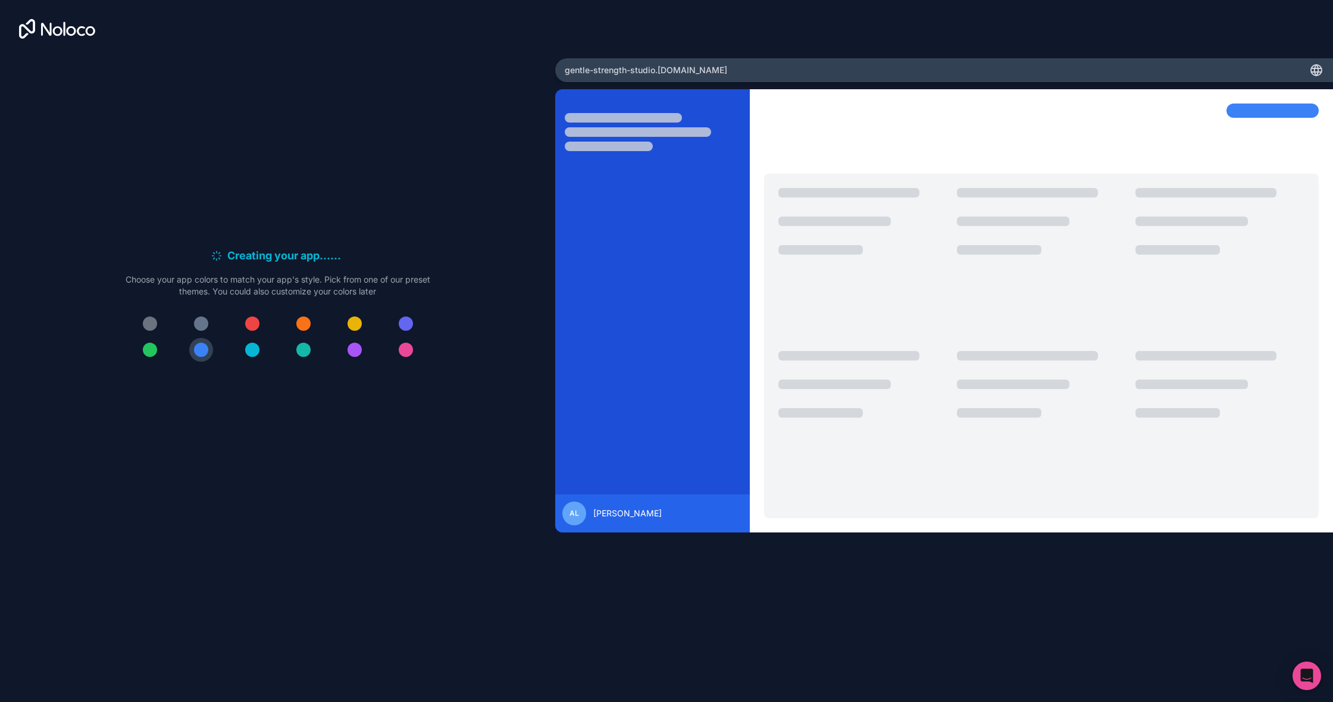
scroll to position [0, 0]
click at [402, 349] on div at bounding box center [406, 350] width 14 height 14
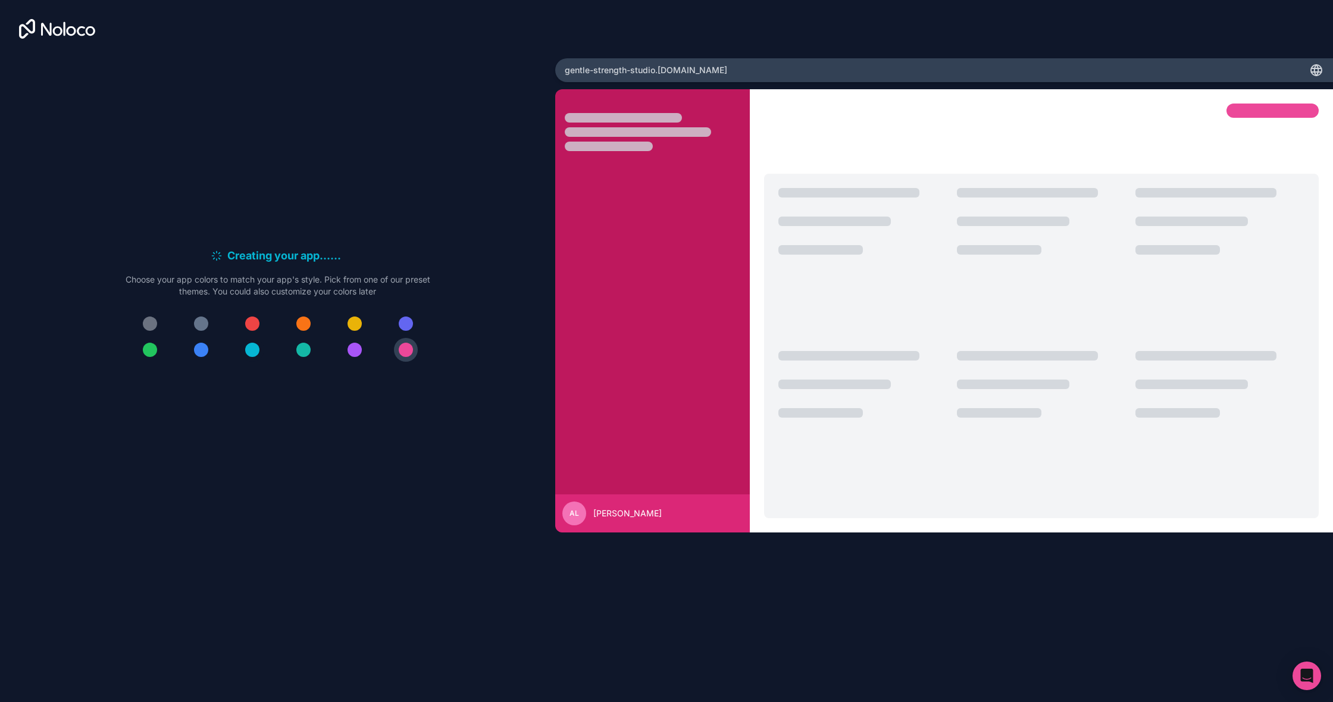
click at [256, 354] on div at bounding box center [252, 350] width 14 height 14
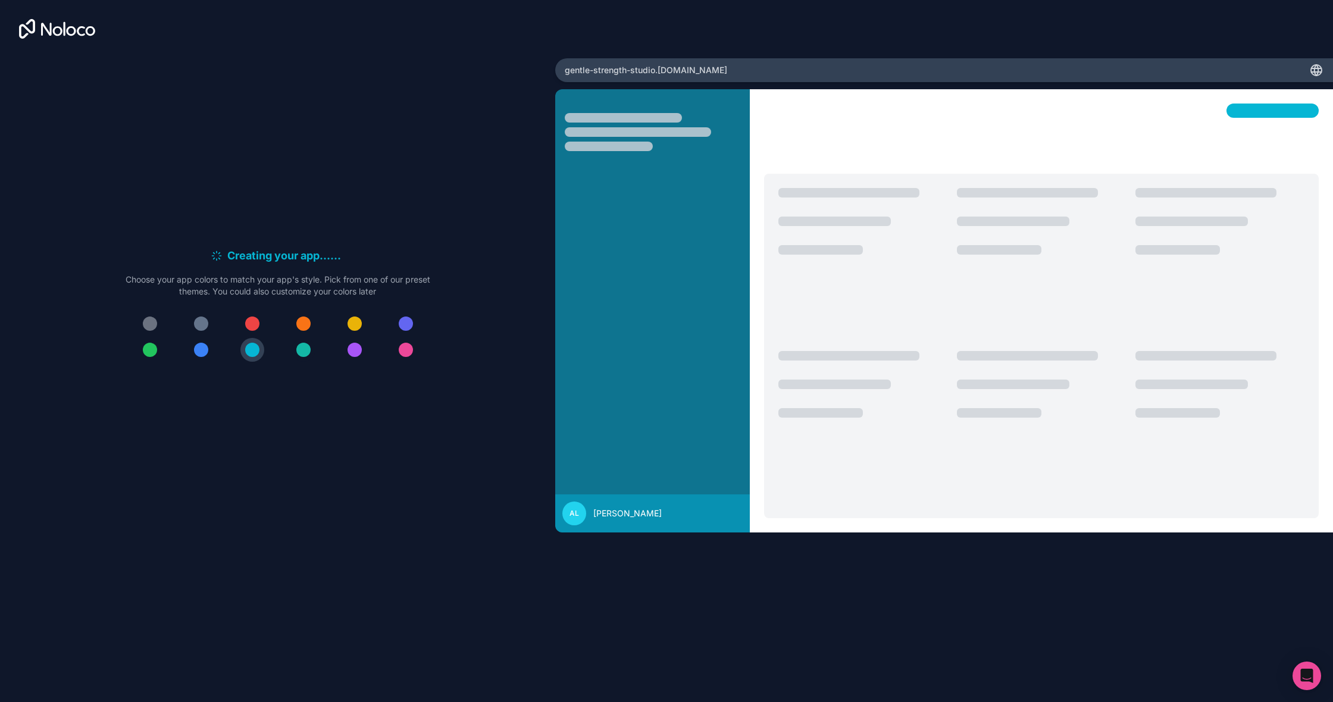
click at [299, 352] on div at bounding box center [303, 350] width 14 height 14
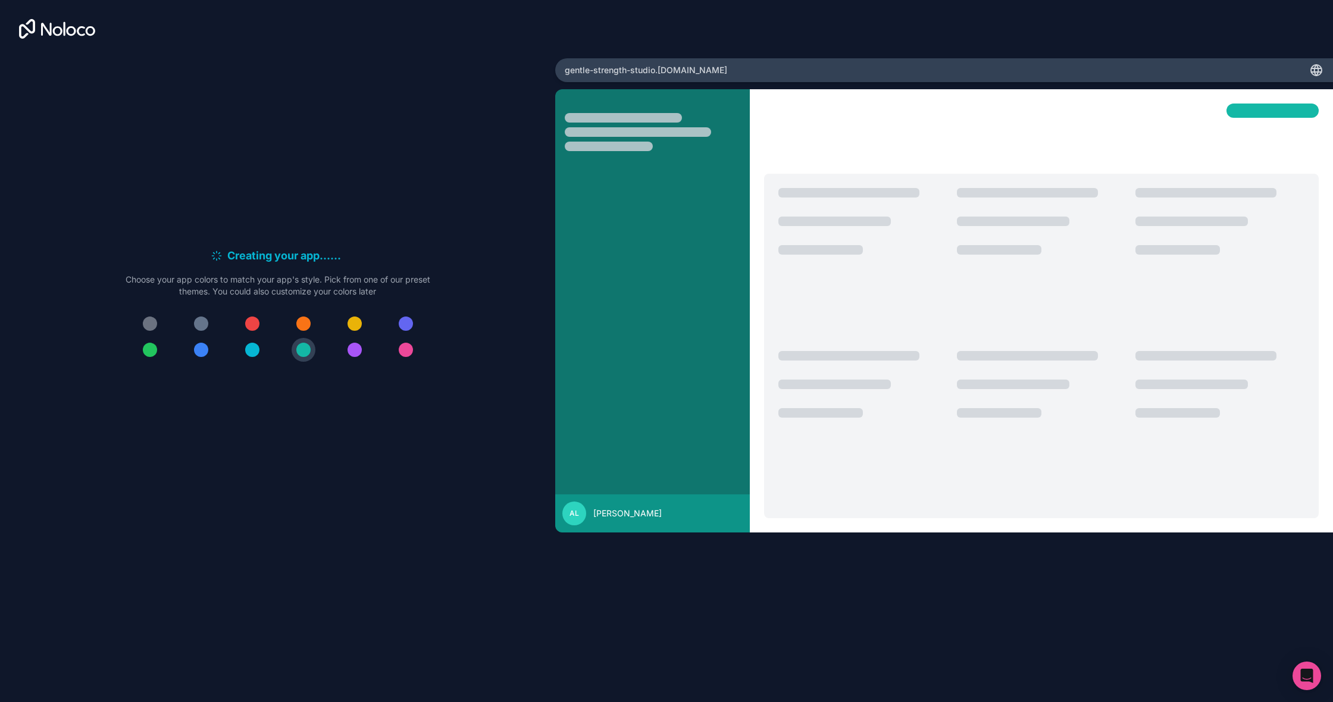
click at [359, 323] on div at bounding box center [355, 324] width 14 height 14
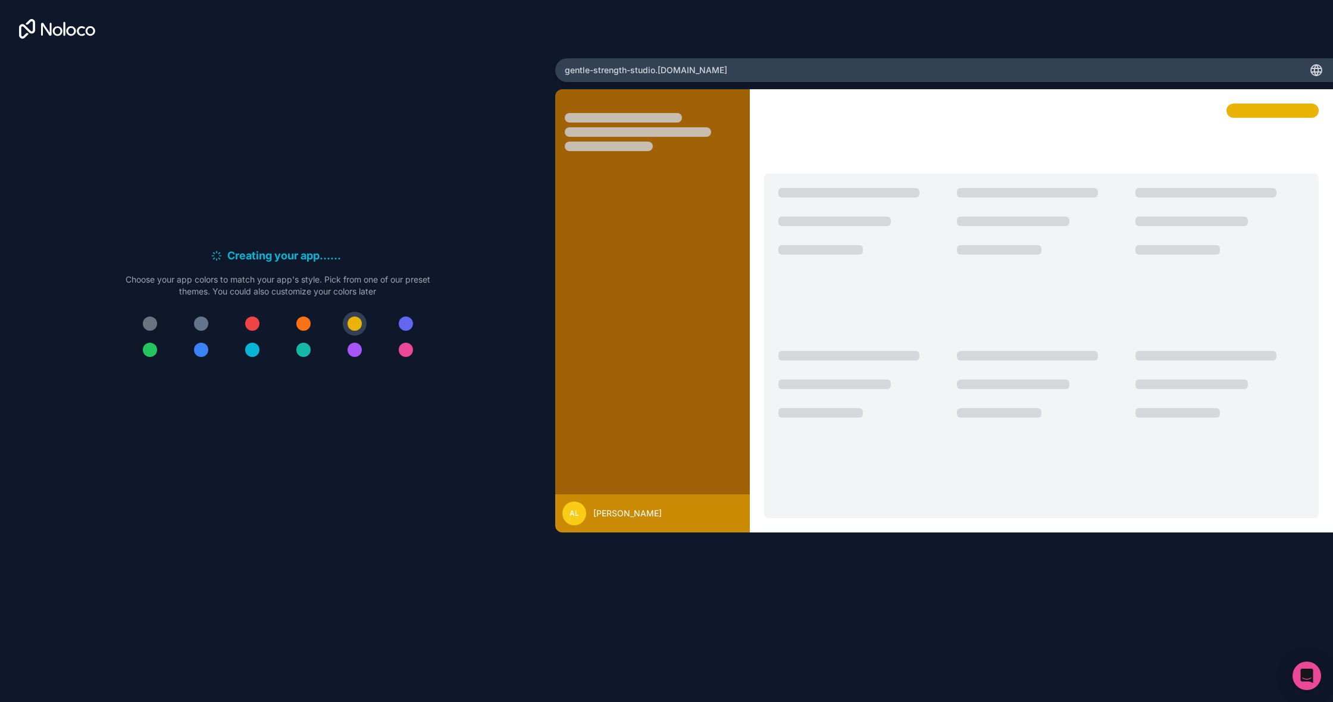
click at [1182, 321] on div at bounding box center [1220, 265] width 169 height 154
